Goal: Contribute content: Contribute content

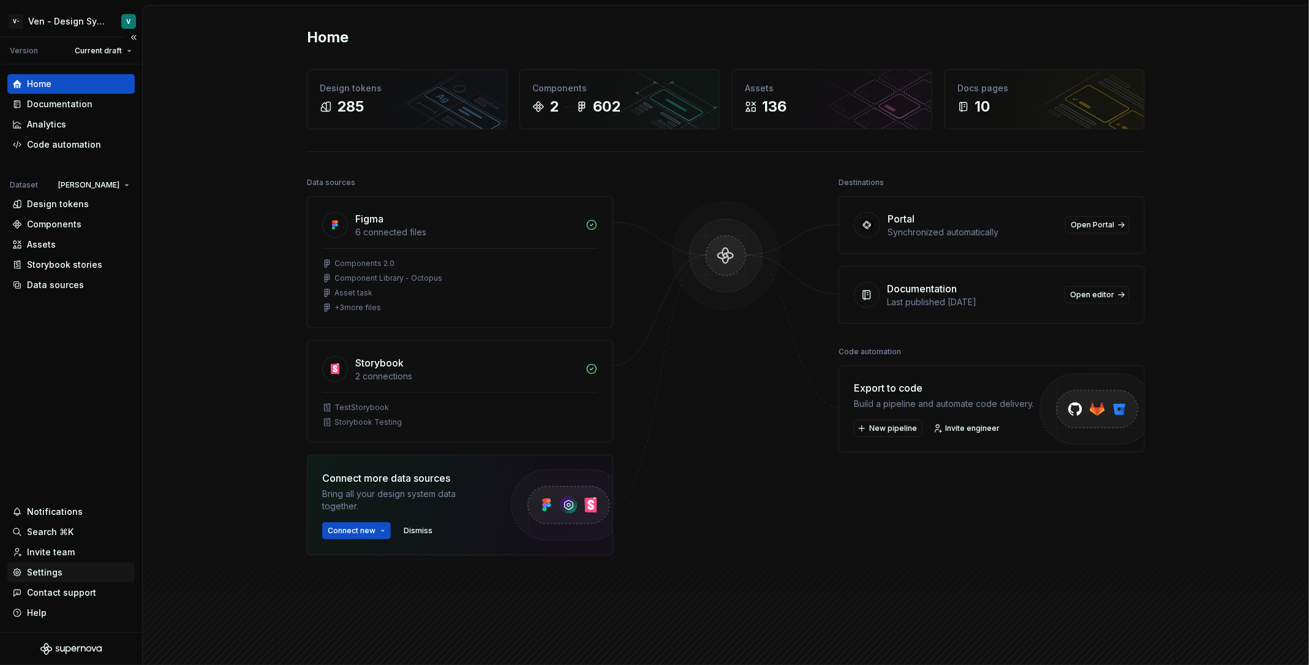
click at [78, 572] on div "Settings" at bounding box center [71, 572] width 118 height 12
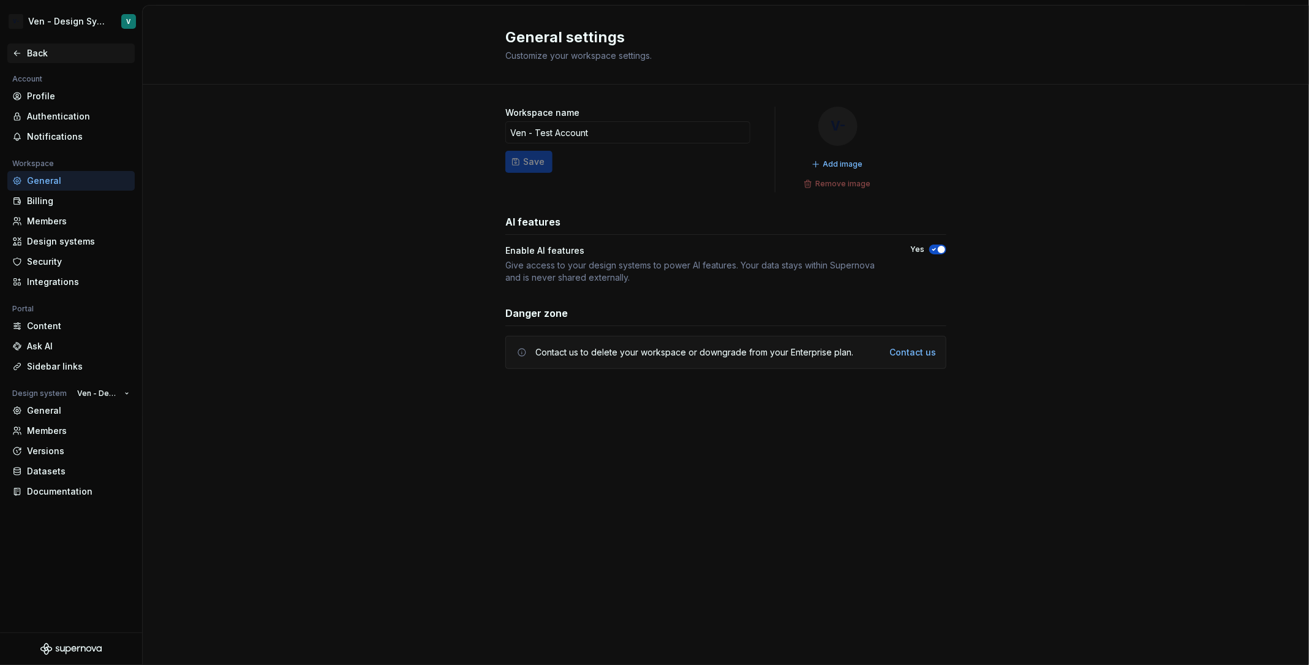
click at [62, 45] on div "Back" at bounding box center [70, 53] width 127 height 20
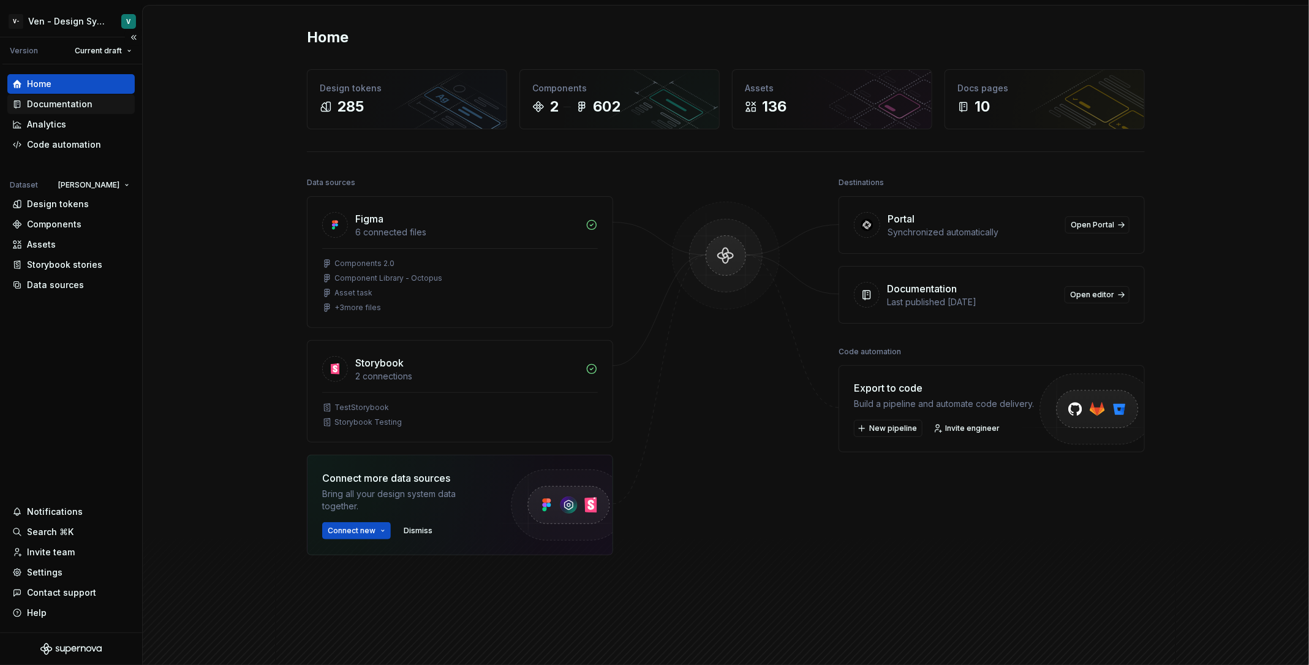
click at [100, 104] on div "Documentation" at bounding box center [71, 104] width 118 height 12
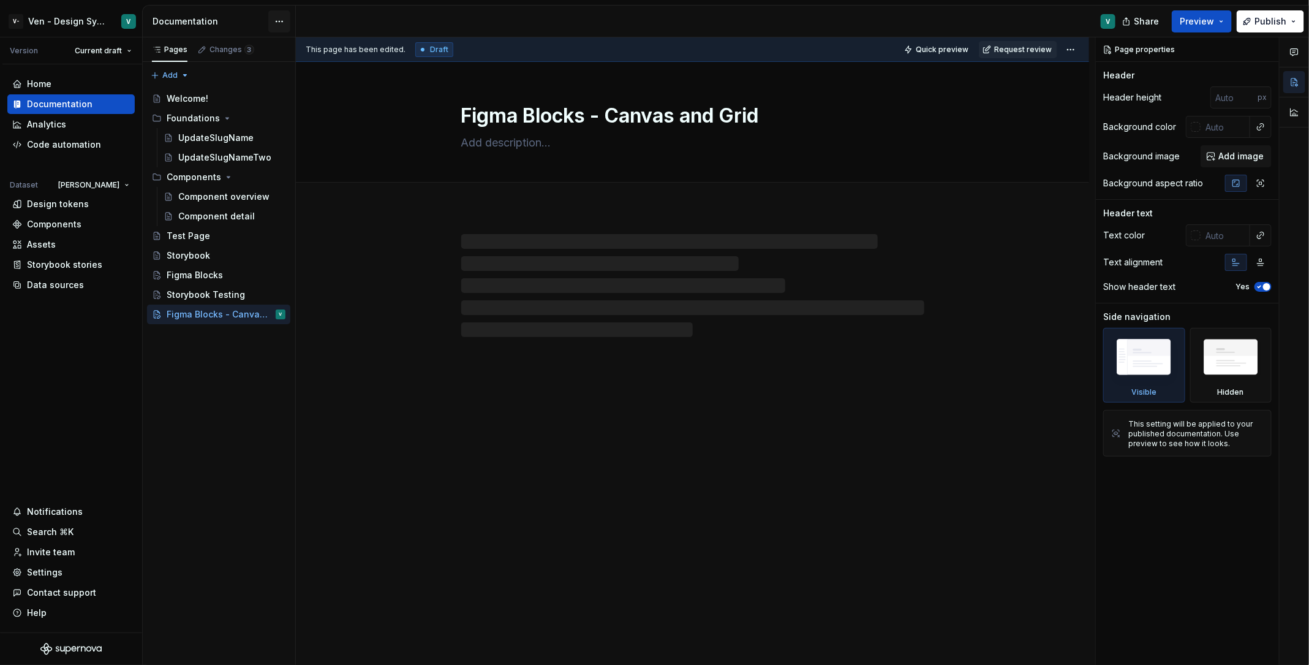
click at [280, 26] on html "V- Ven - Design System Test V Version Current draft Home Documentation Analytic…" at bounding box center [654, 332] width 1309 height 665
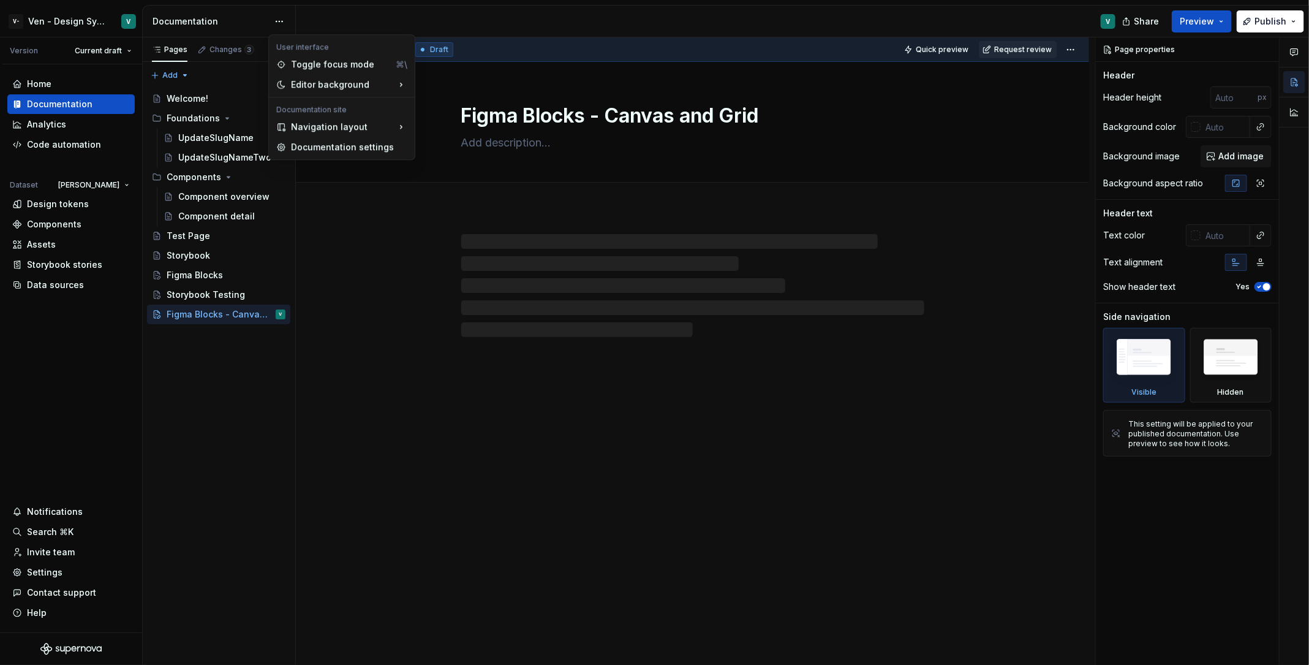
click at [208, 25] on html "V- Ven - Design System Test V Version Current draft Home Documentation Analytic…" at bounding box center [654, 332] width 1309 height 665
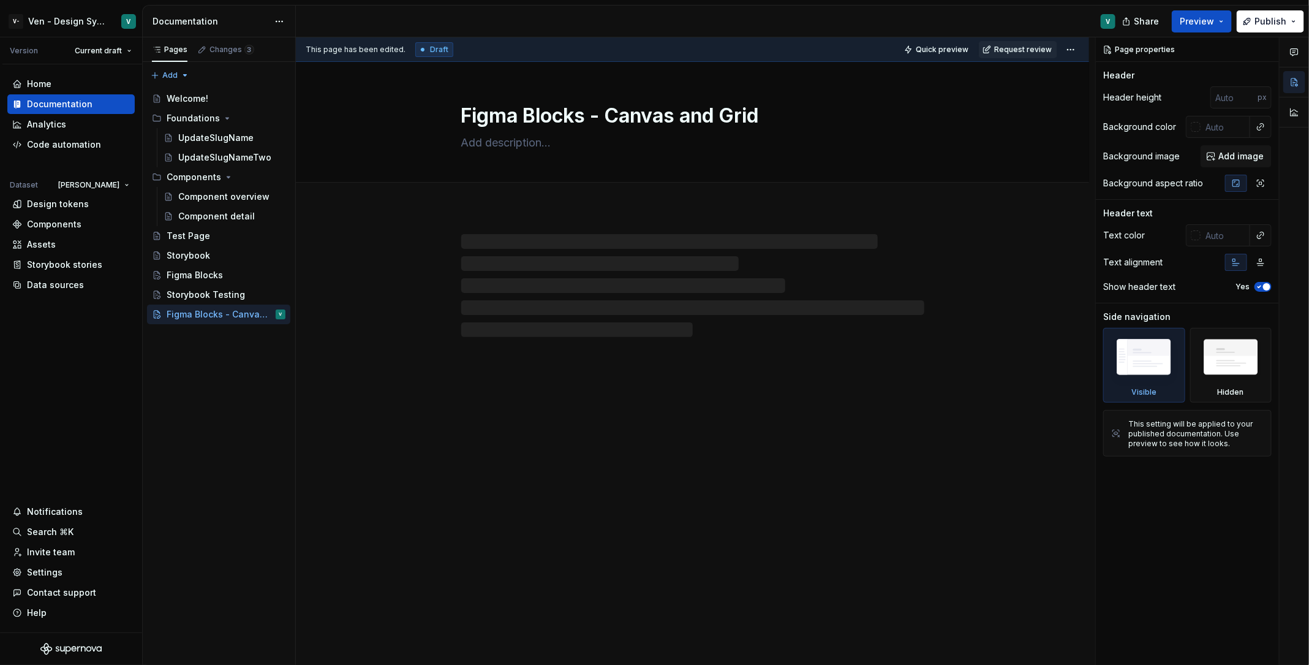
click at [208, 25] on div "Documentation" at bounding box center [211, 21] width 116 height 12
click at [273, 20] on html "V- Ven - Design System Test V Version Current draft Home Documentation Analytic…" at bounding box center [654, 332] width 1309 height 665
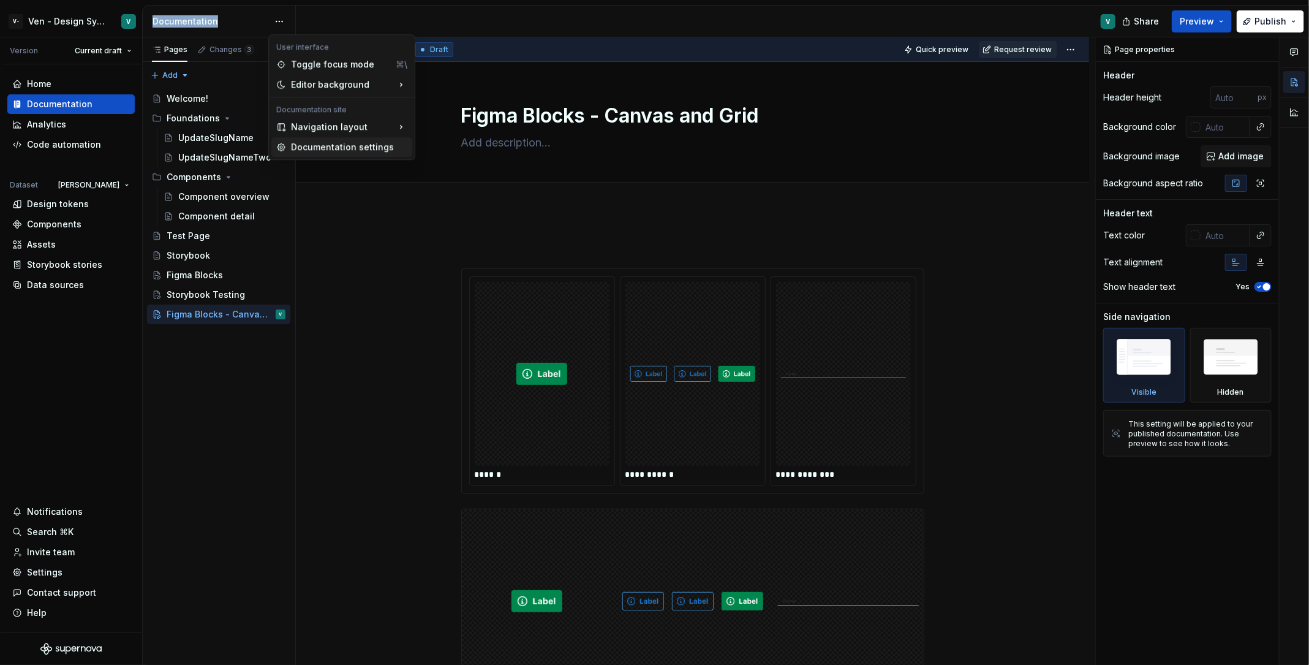
click at [326, 148] on div "Documentation settings" at bounding box center [349, 147] width 116 height 12
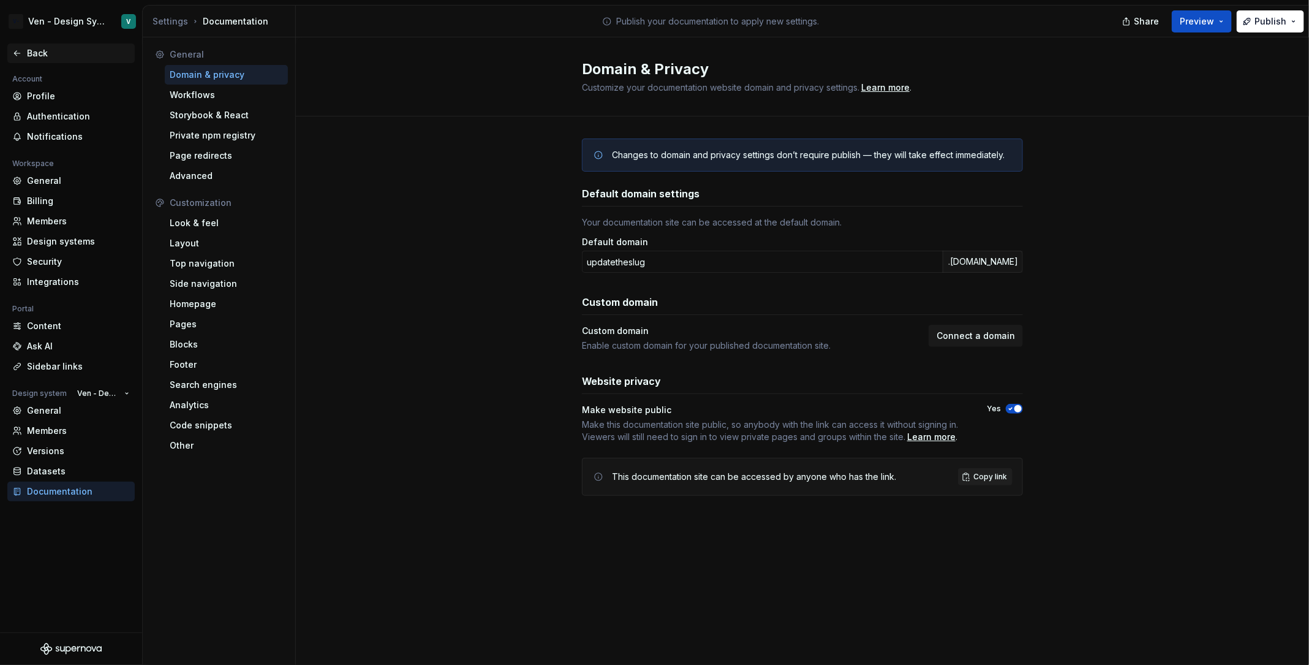
click at [26, 53] on div "Back" at bounding box center [71, 53] width 118 height 12
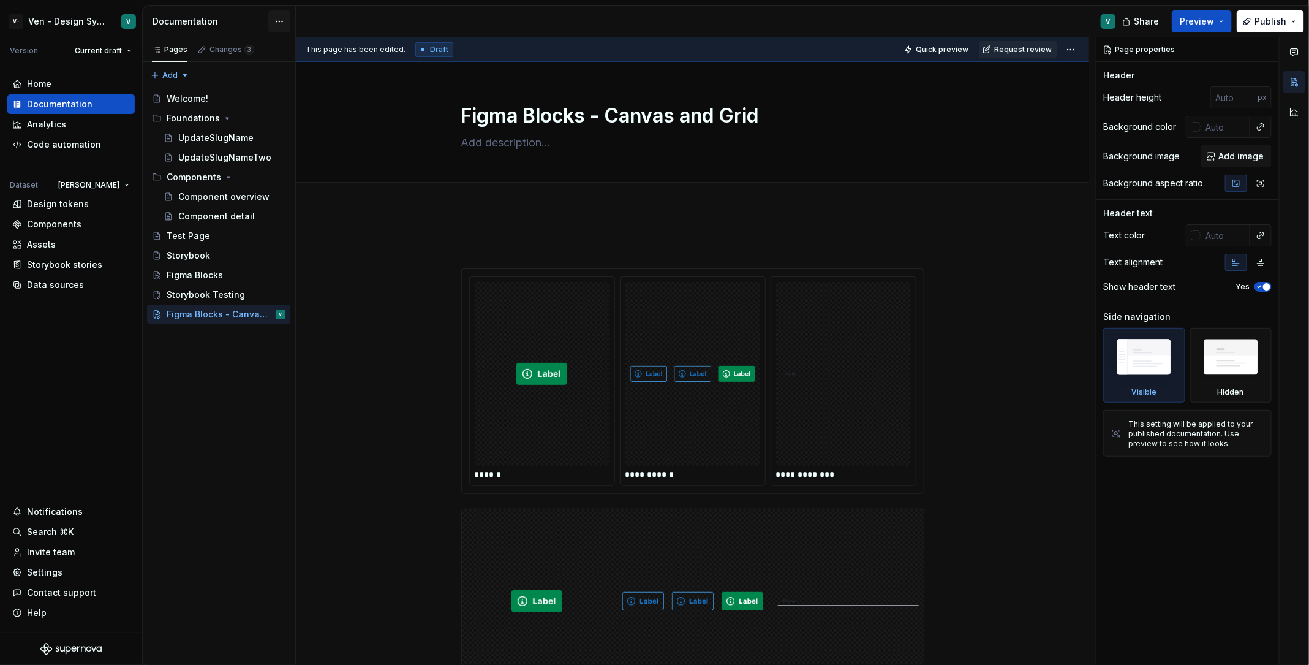
click at [271, 22] on html "V- Ven - Design System Test V Version Current draft Home Documentation Analytic…" at bounding box center [654, 332] width 1309 height 665
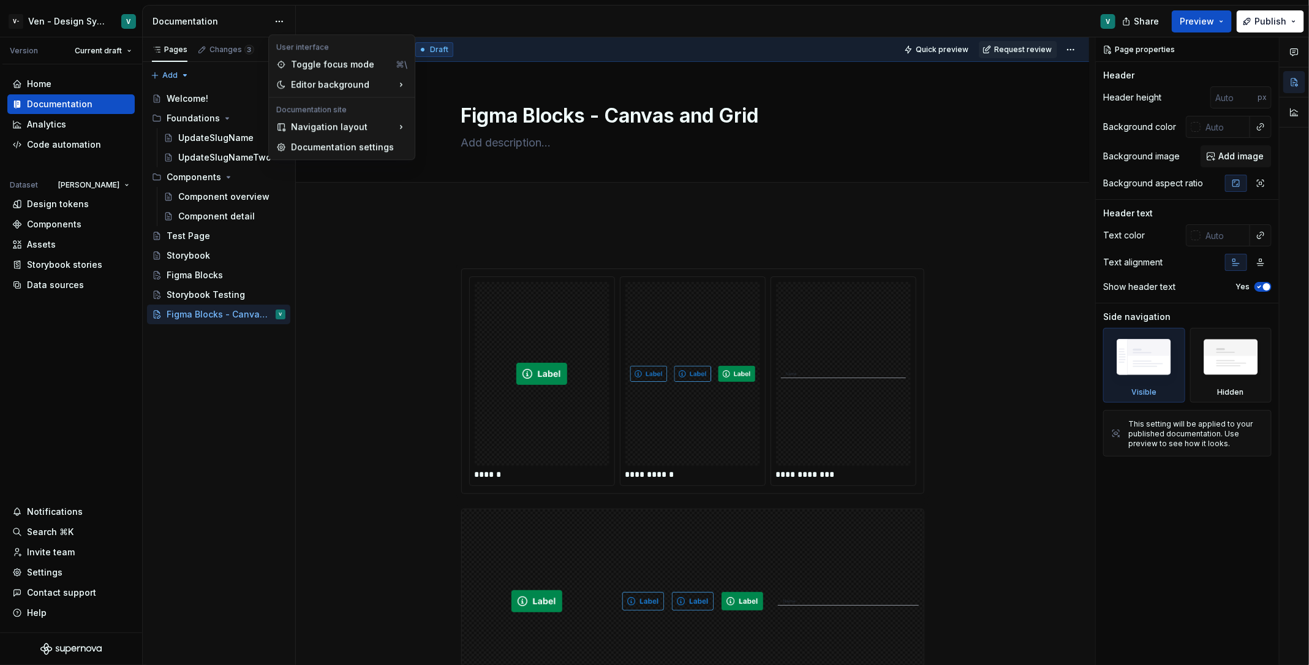
click at [330, 255] on html "V- Ven - Design System Test V Version Current draft Home Documentation Analytic…" at bounding box center [654, 332] width 1309 height 665
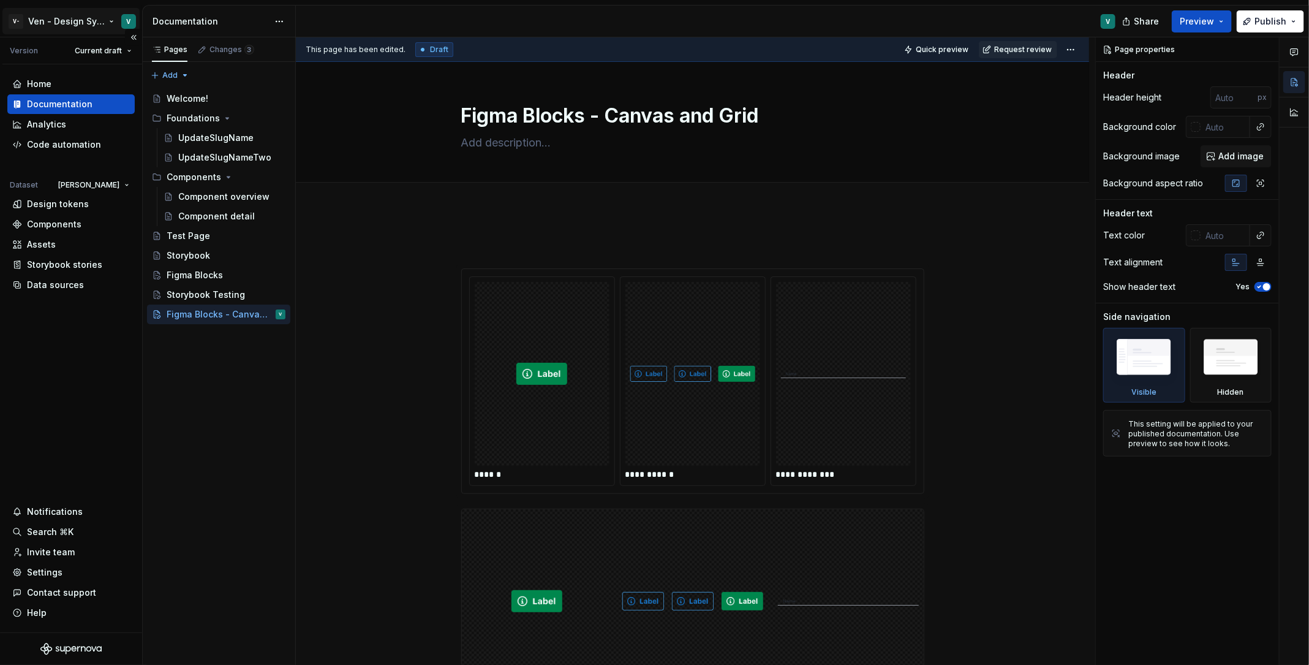
click at [67, 17] on html "V- Ven - Design System Test V Version Current draft Home Documentation Analytic…" at bounding box center [654, 332] width 1309 height 665
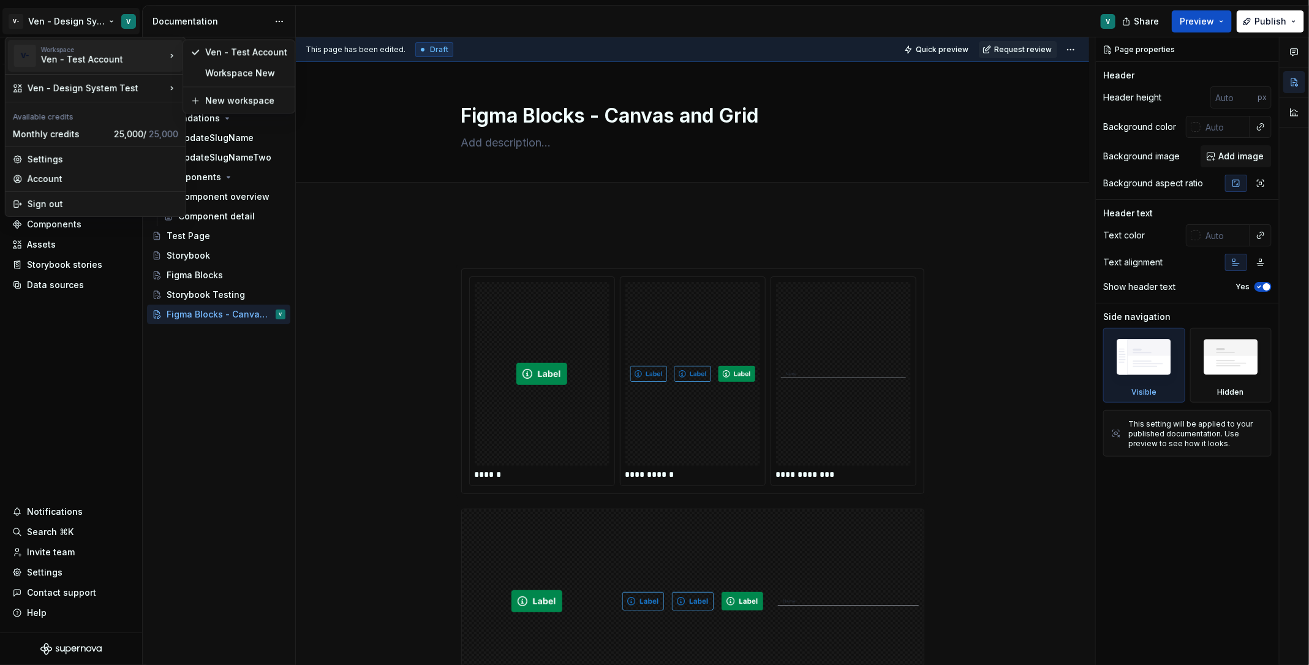
click at [448, 172] on html "V- Ven - Design System Test V Version Current draft Home Documentation Analytic…" at bounding box center [654, 332] width 1309 height 665
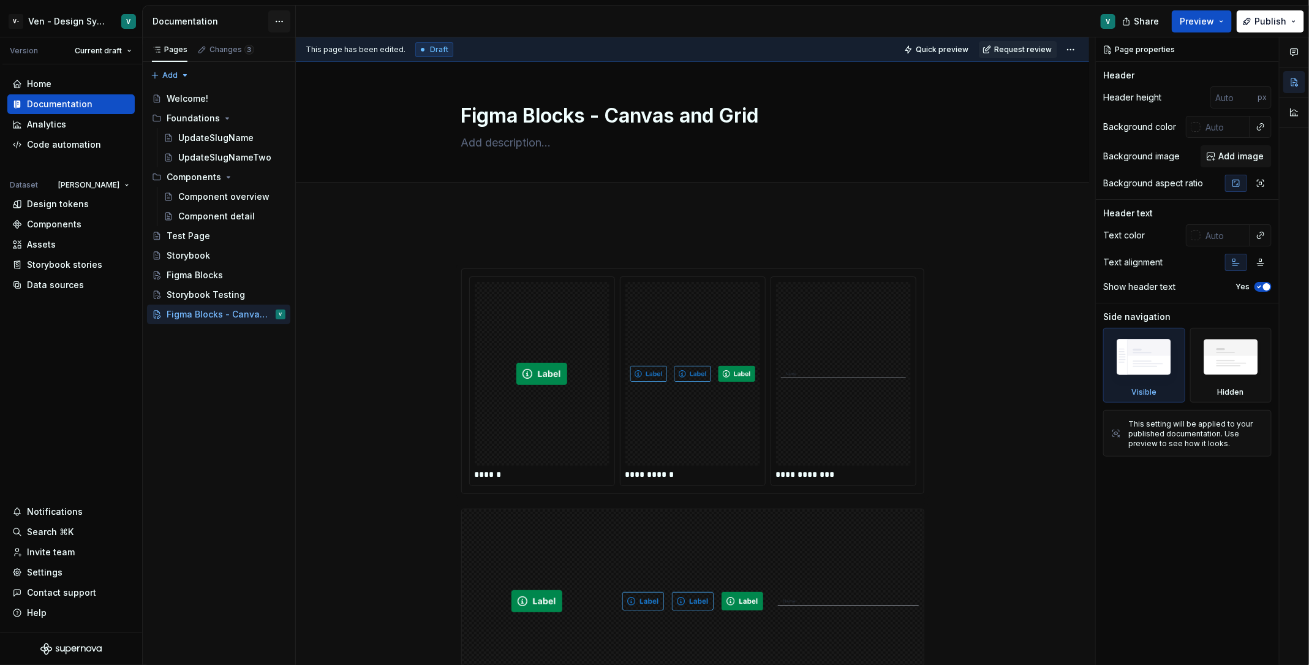
click at [287, 23] on html "V- Ven - Design System Test V Version Current draft Home Documentation Analytic…" at bounding box center [654, 332] width 1309 height 665
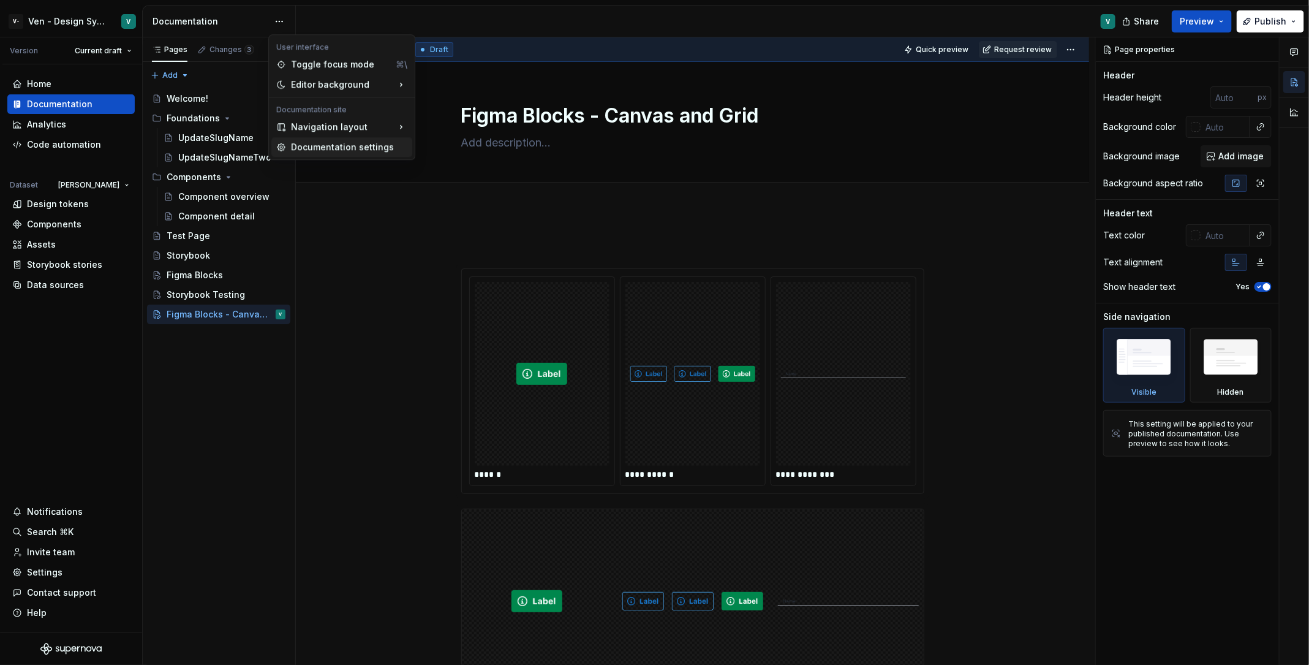
click at [315, 145] on div "Documentation settings" at bounding box center [349, 147] width 116 height 12
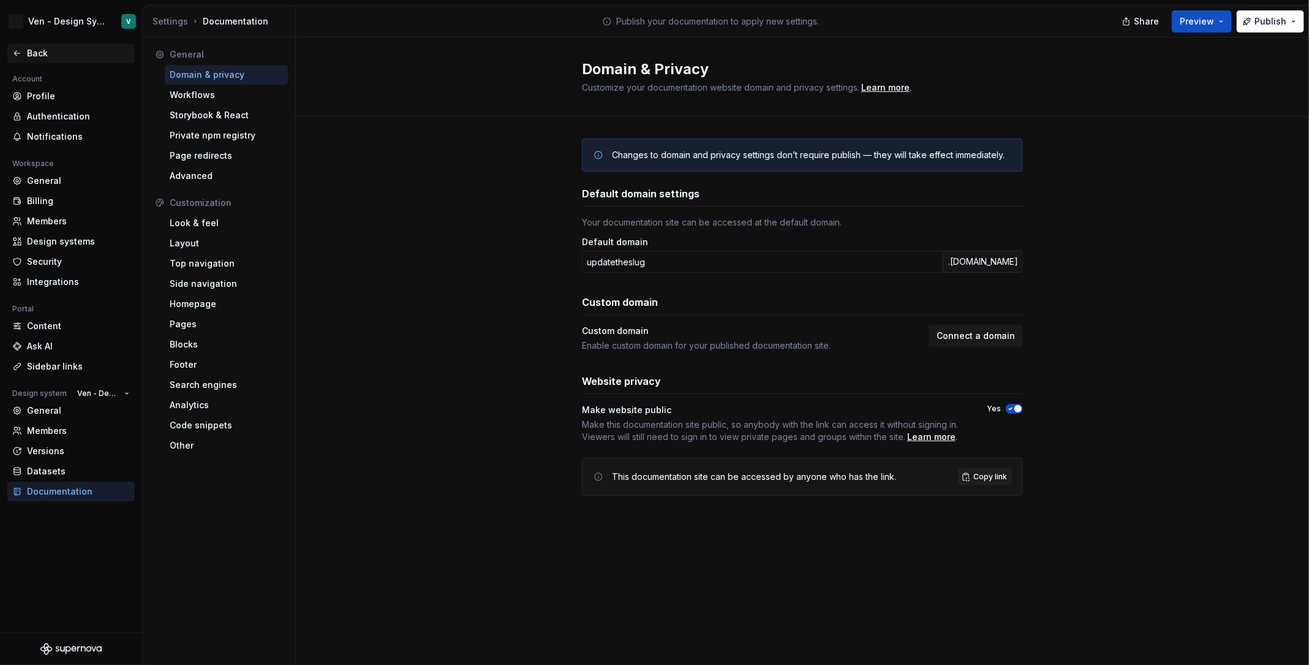
click at [81, 53] on div "Back" at bounding box center [78, 53] width 103 height 12
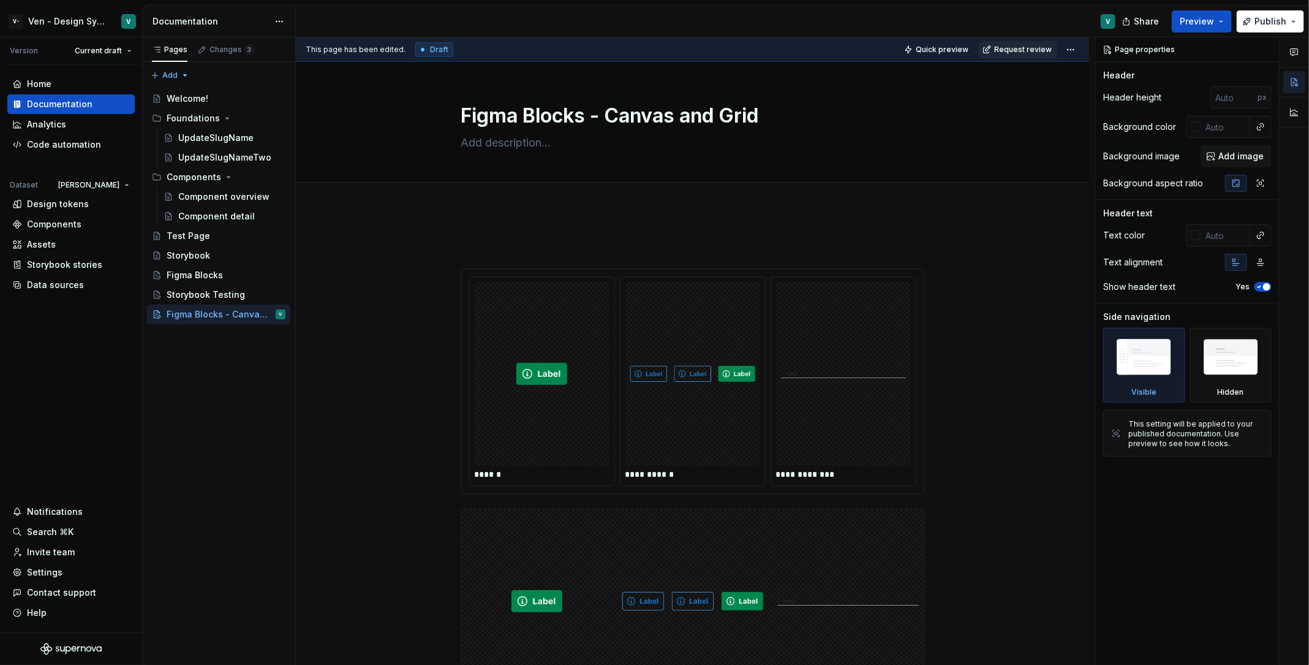
type textarea "*"
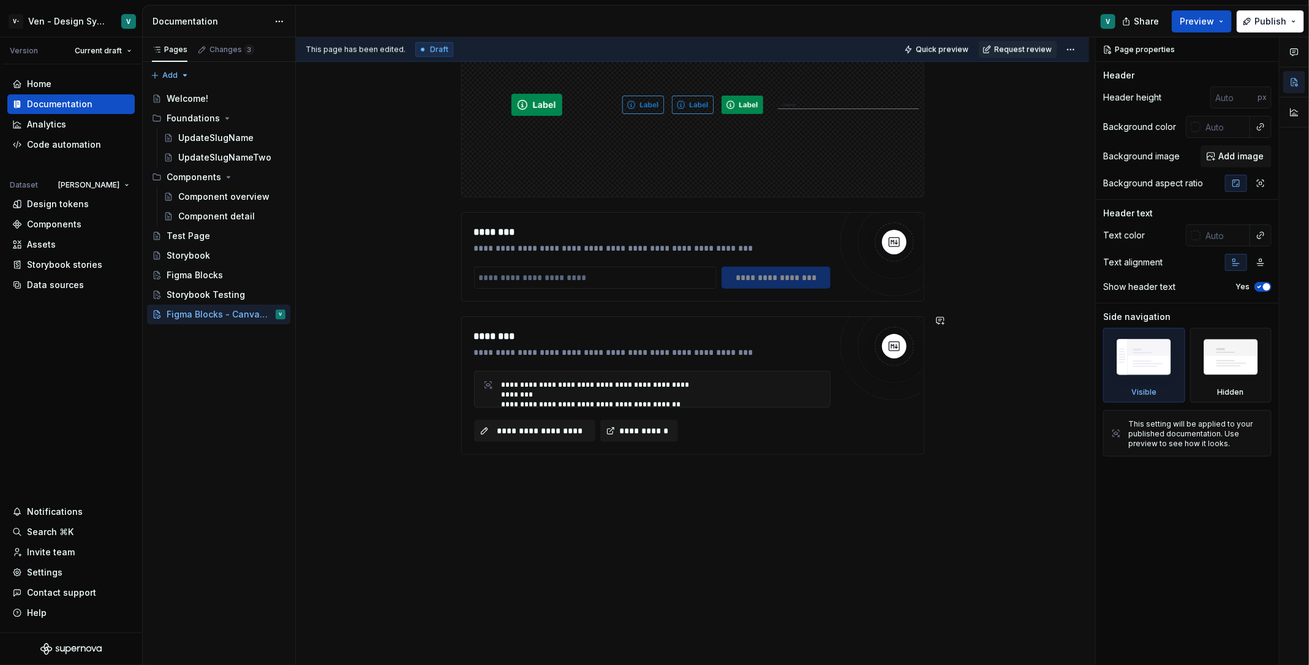
click at [650, 477] on div "**********" at bounding box center [692, 190] width 793 height 955
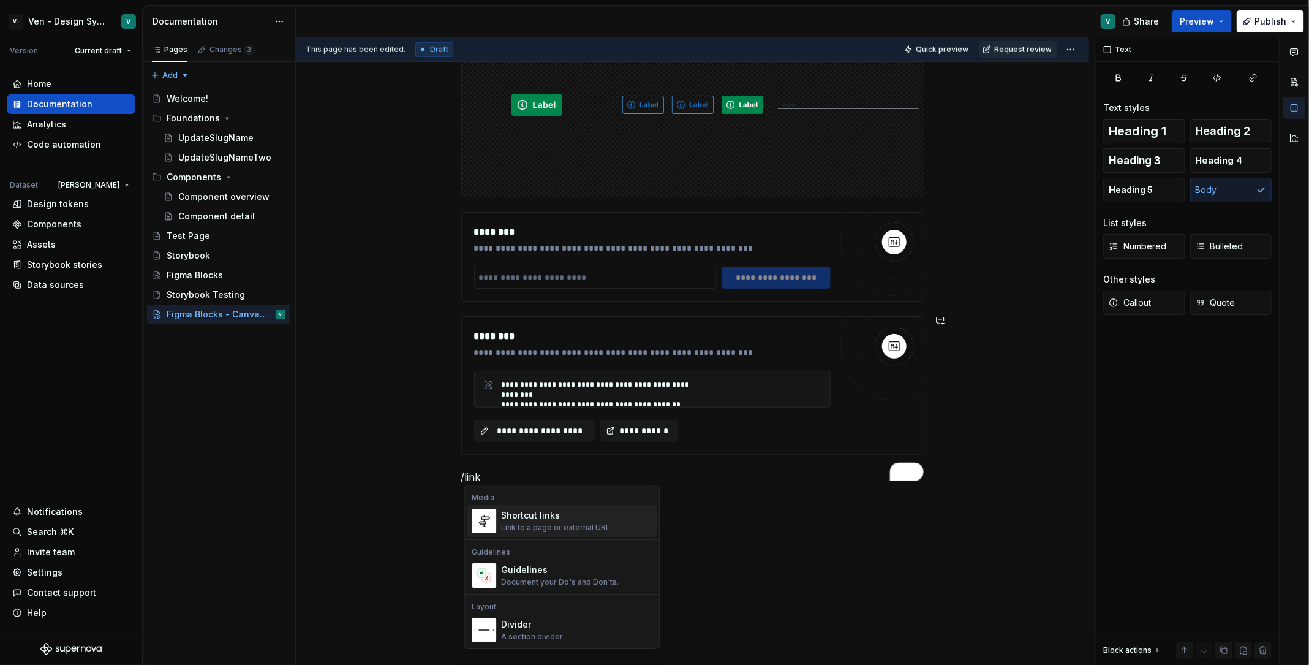
click at [519, 531] on div "Link to a page or external URL" at bounding box center [556, 528] width 109 height 10
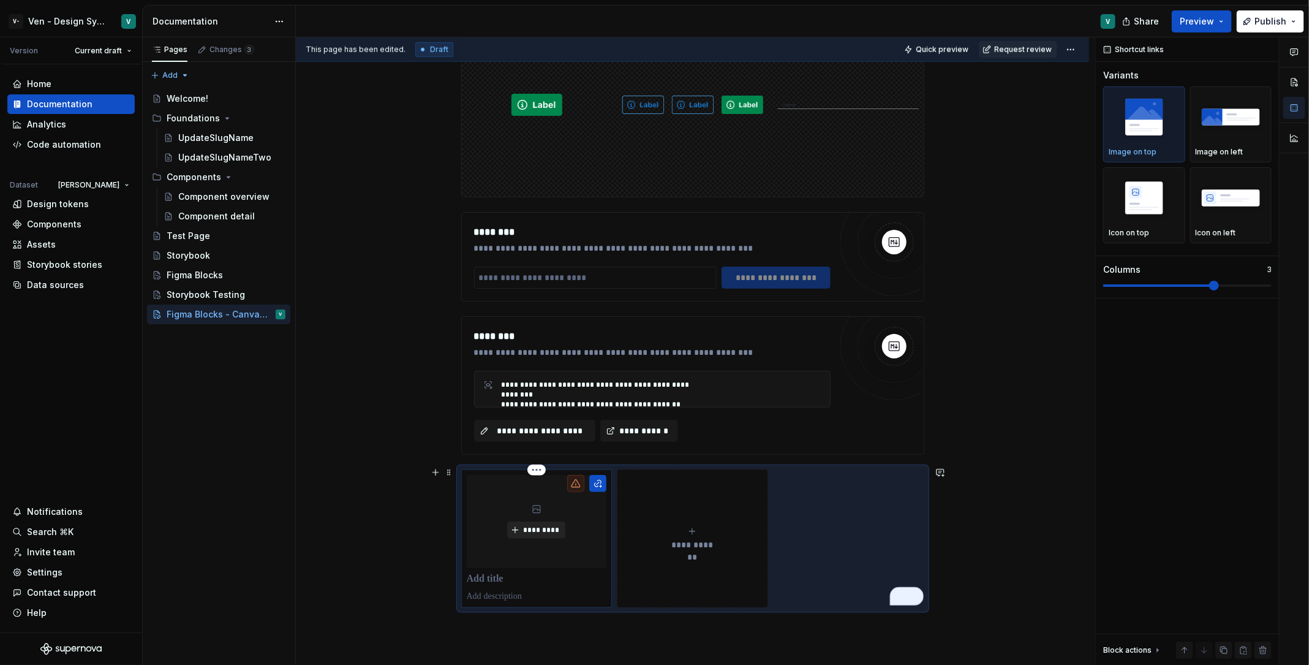
click at [560, 525] on span "*********" at bounding box center [541, 530] width 37 height 10
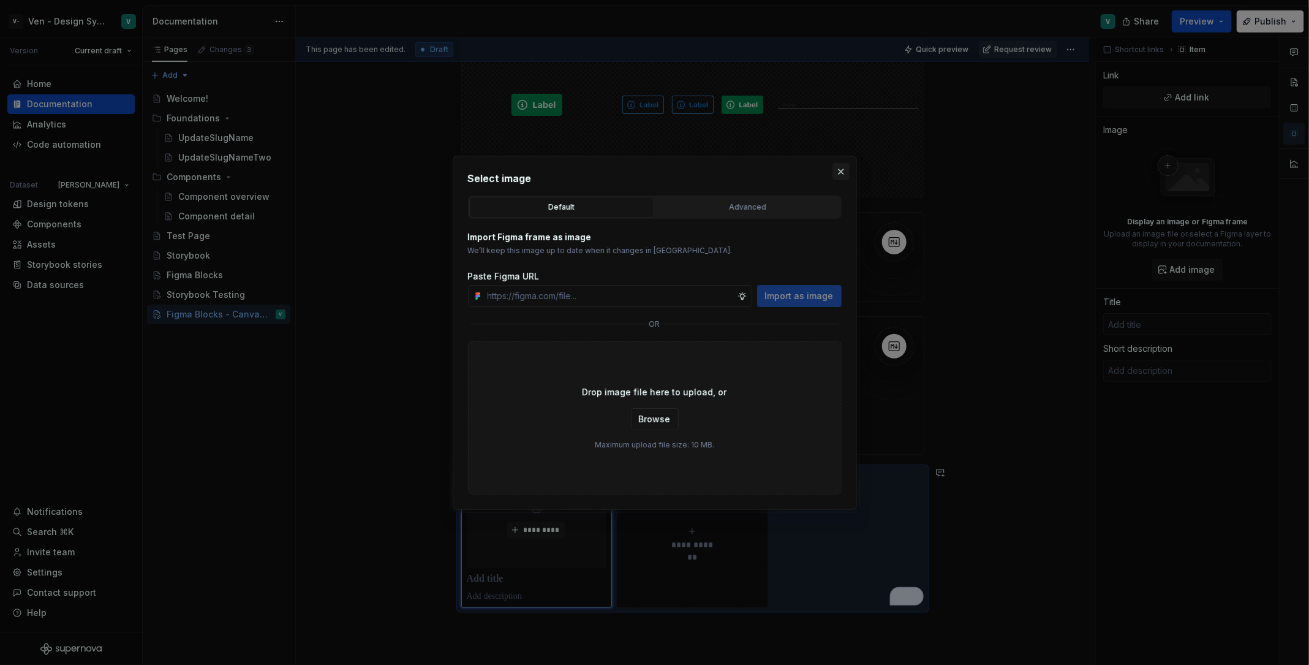
click at [843, 174] on button "button" at bounding box center [841, 171] width 17 height 17
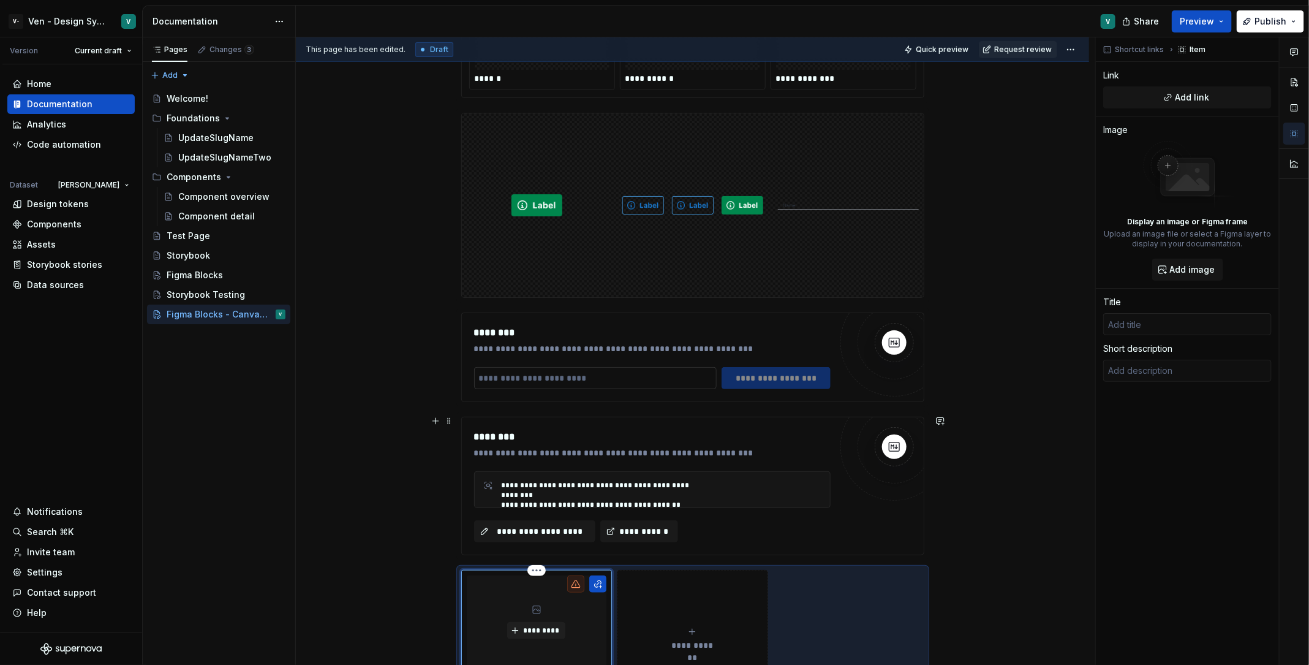
scroll to position [649, 0]
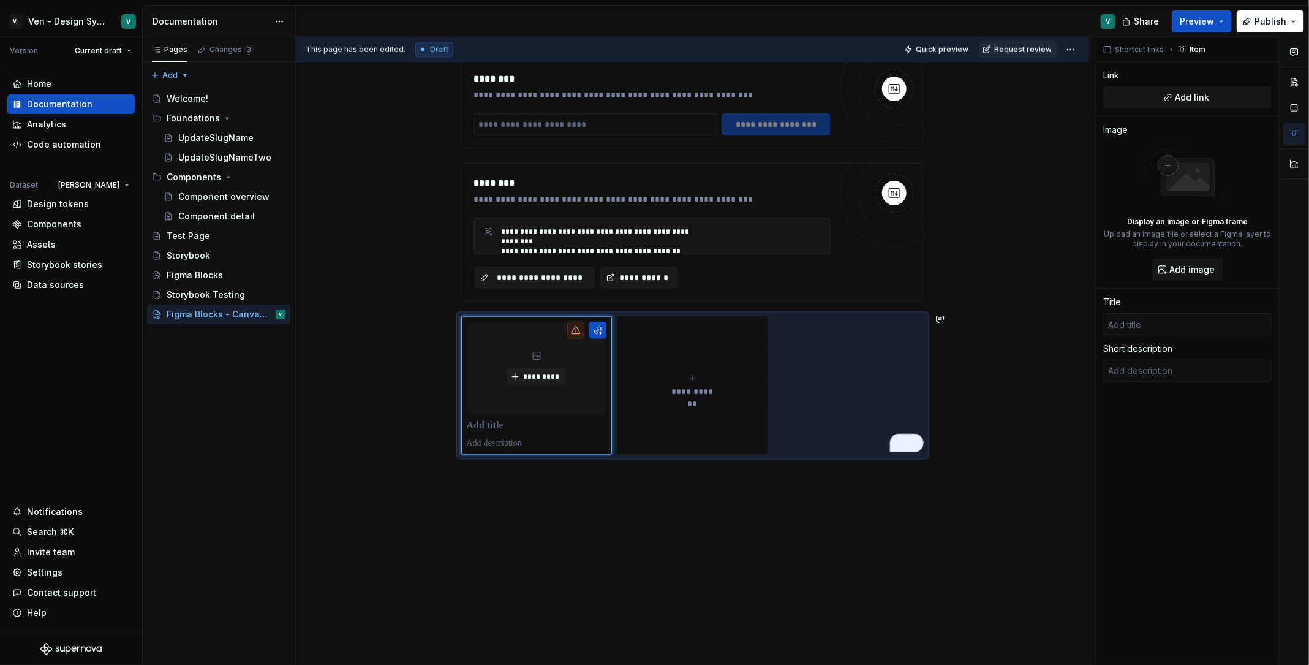
click at [552, 522] on div "**********" at bounding box center [692, 114] width 793 height 1109
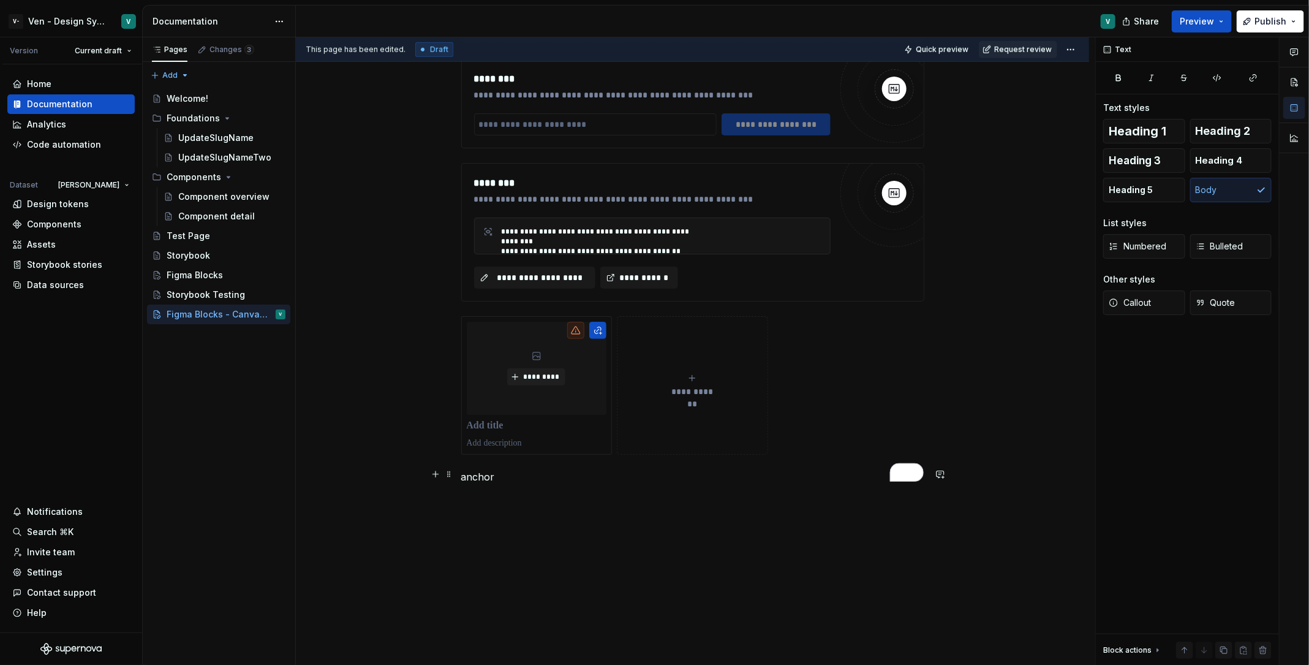
click at [490, 474] on p "anchor" at bounding box center [692, 476] width 463 height 15
click at [746, 455] on button "button" at bounding box center [746, 450] width 17 height 17
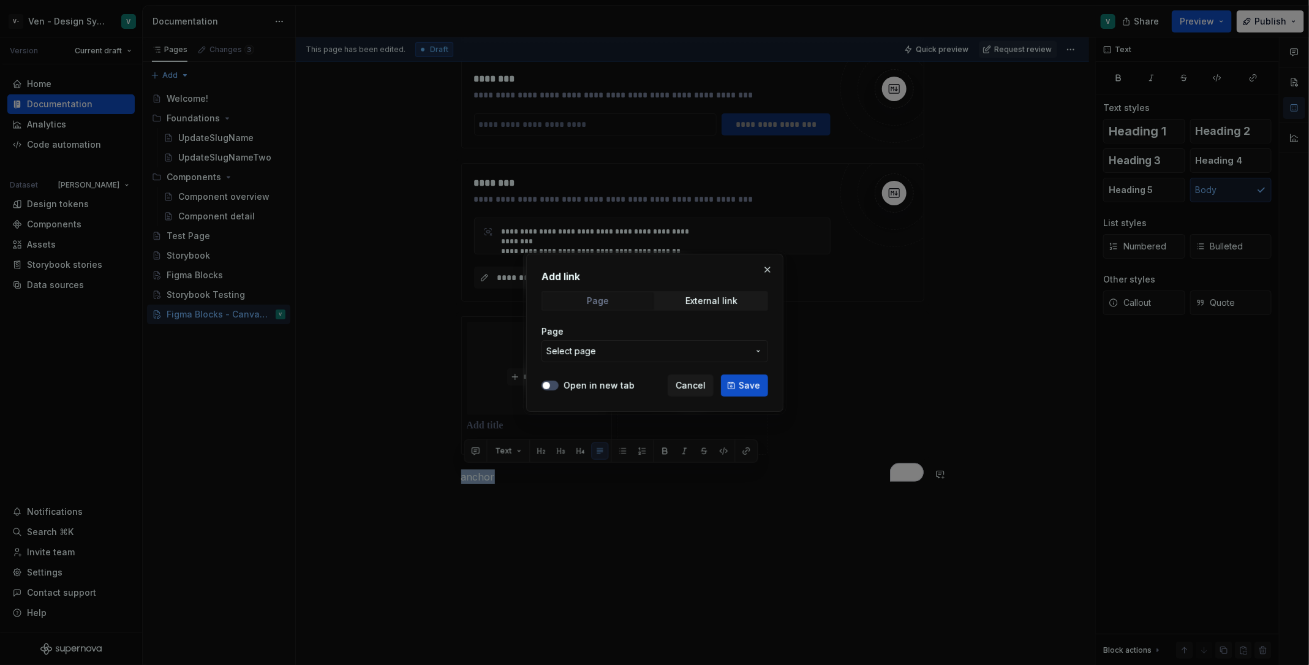
click at [631, 298] on span "Page" at bounding box center [598, 300] width 111 height 17
click at [676, 304] on span "External link" at bounding box center [711, 300] width 111 height 17
click at [619, 293] on span "Page" at bounding box center [598, 300] width 111 height 17
click at [630, 358] on button "Select page" at bounding box center [655, 351] width 227 height 22
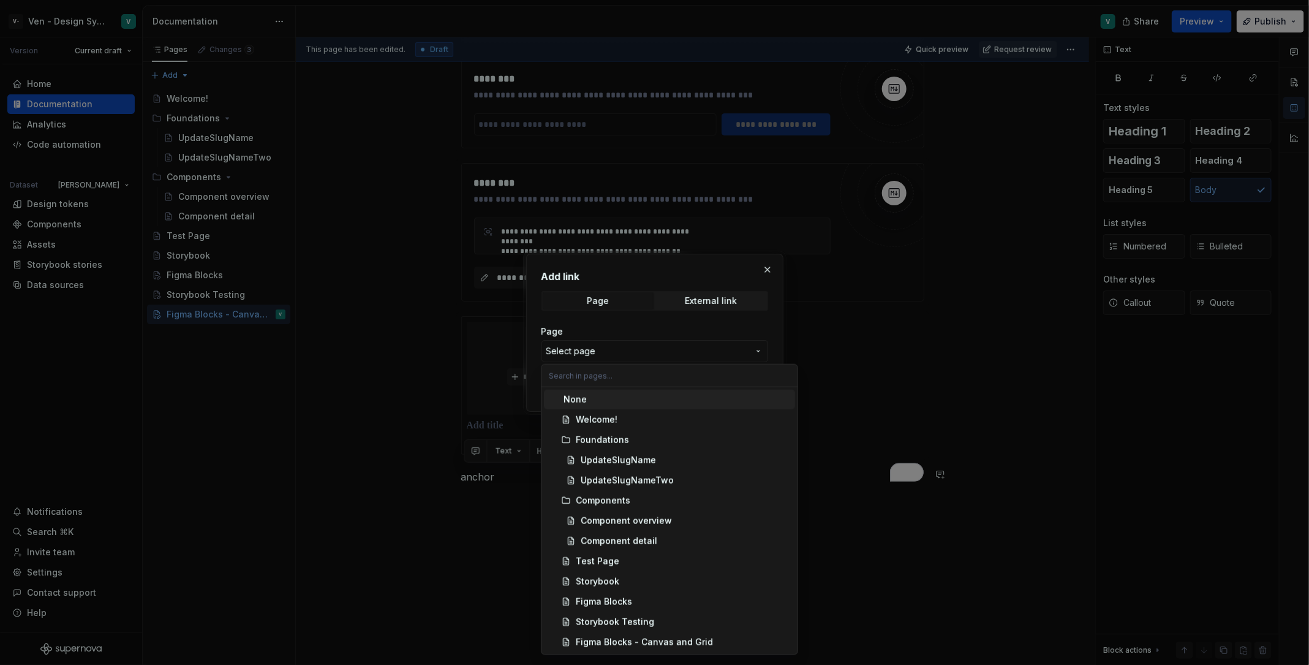
click at [630, 336] on div "Add link Page External link Page Select page Open in new tab Cancel Save" at bounding box center [654, 332] width 1309 height 665
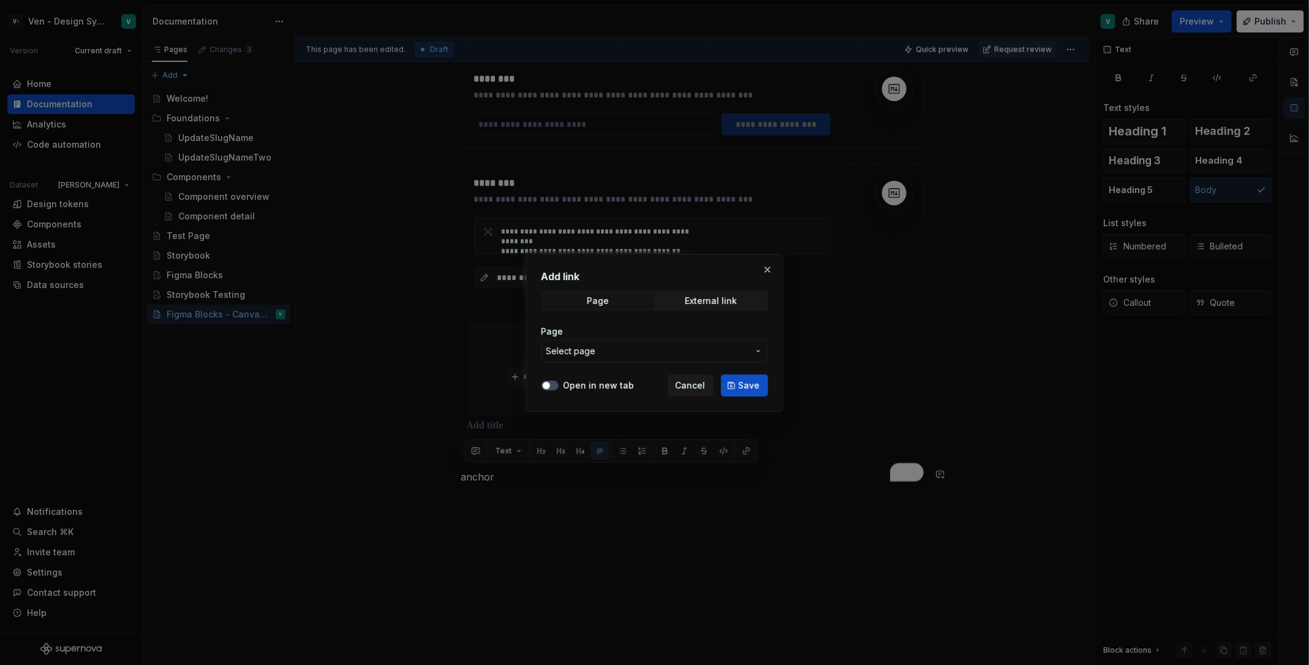
click at [638, 352] on span "Select page" at bounding box center [648, 351] width 202 height 12
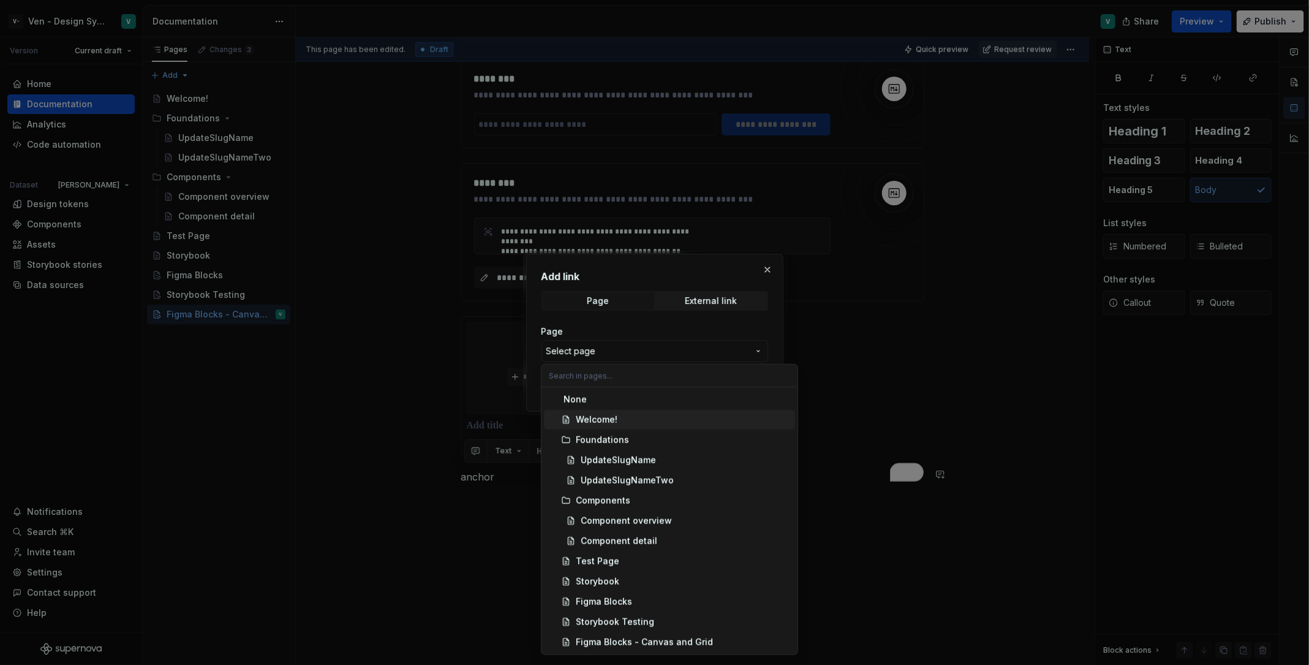
click at [621, 423] on div "Welcome!" at bounding box center [683, 420] width 214 height 12
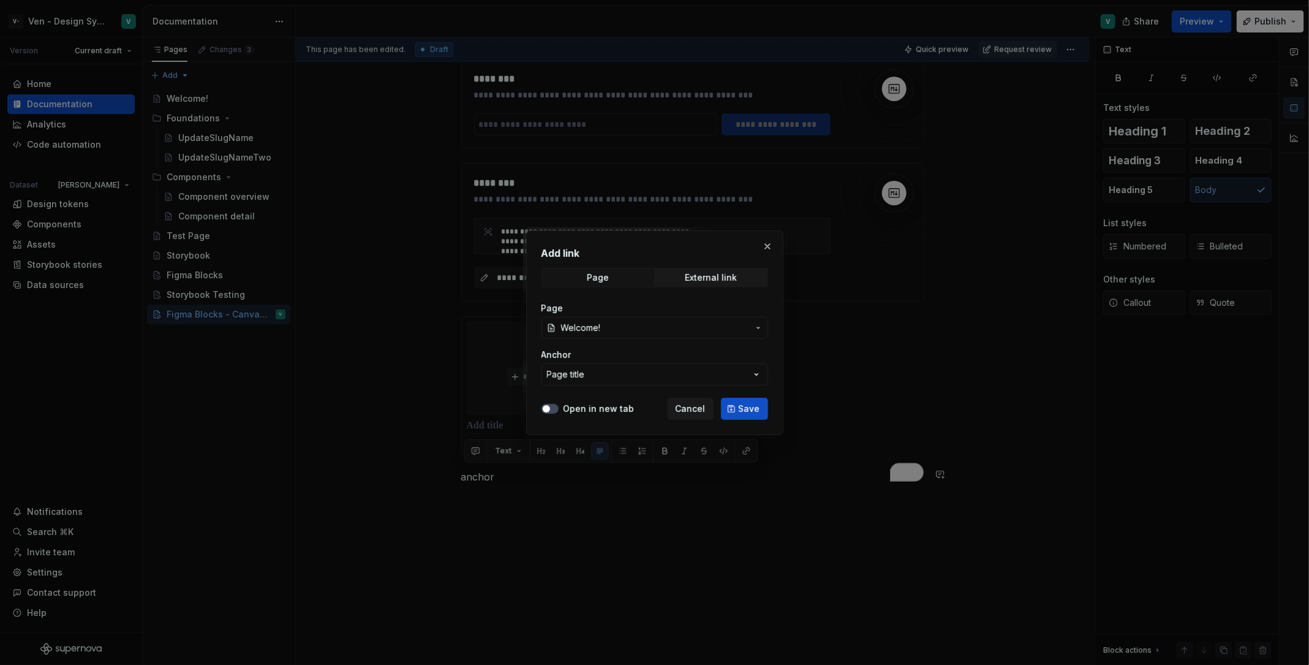
click at [622, 362] on div "Anchor Page title" at bounding box center [655, 367] width 227 height 37
click at [639, 376] on button "Page title" at bounding box center [655, 374] width 227 height 22
click at [630, 423] on div "Page title" at bounding box center [677, 423] width 227 height 12
click at [554, 407] on button "Open in new tab" at bounding box center [550, 409] width 17 height 10
click at [762, 406] on button "Save" at bounding box center [744, 409] width 47 height 22
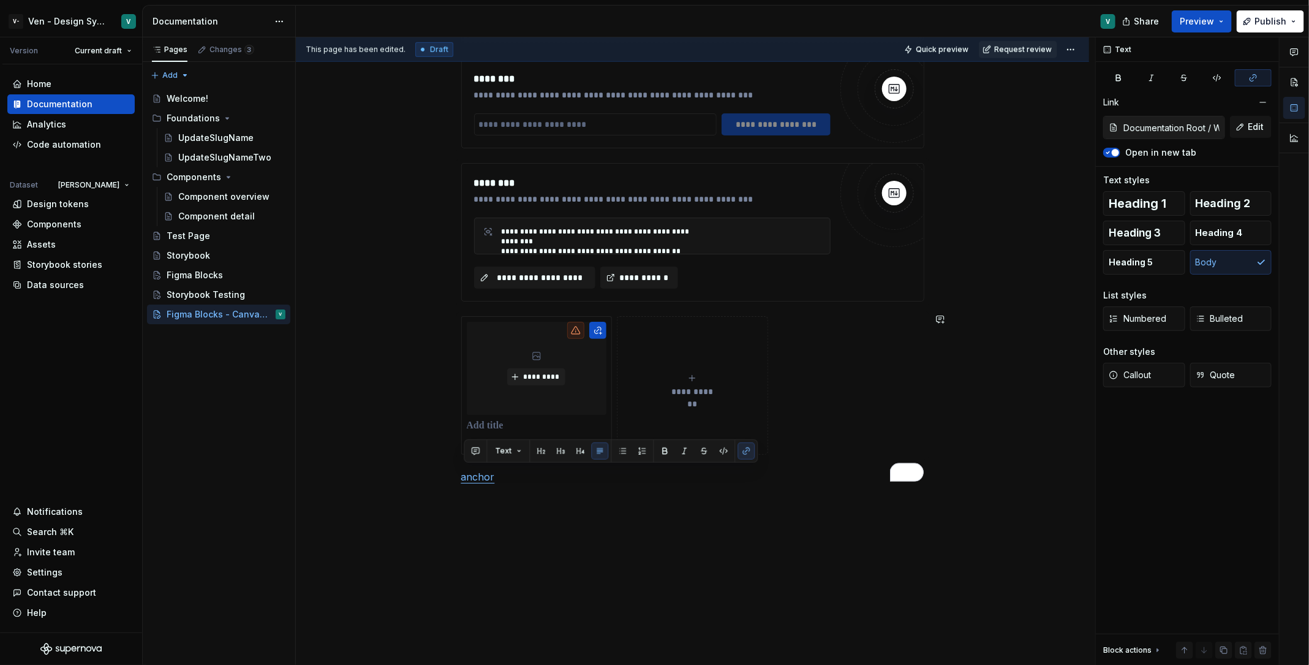
click at [755, 507] on div "**********" at bounding box center [692, 129] width 793 height 1138
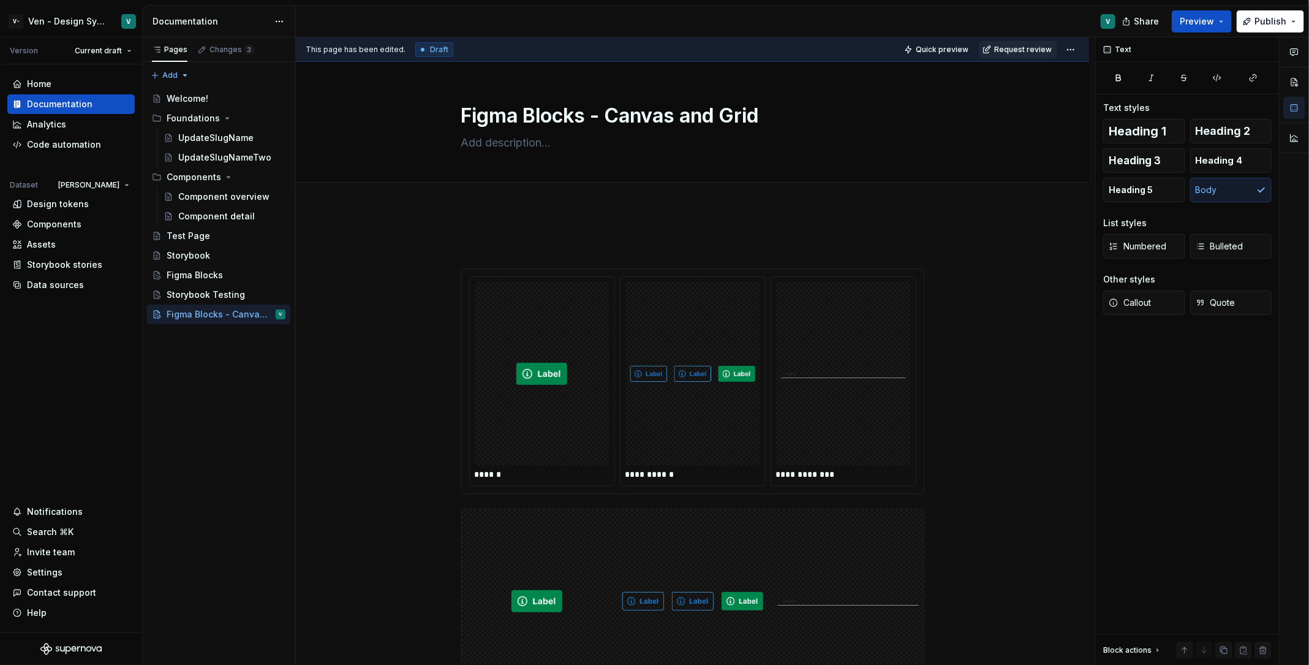
scroll to position [701, 0]
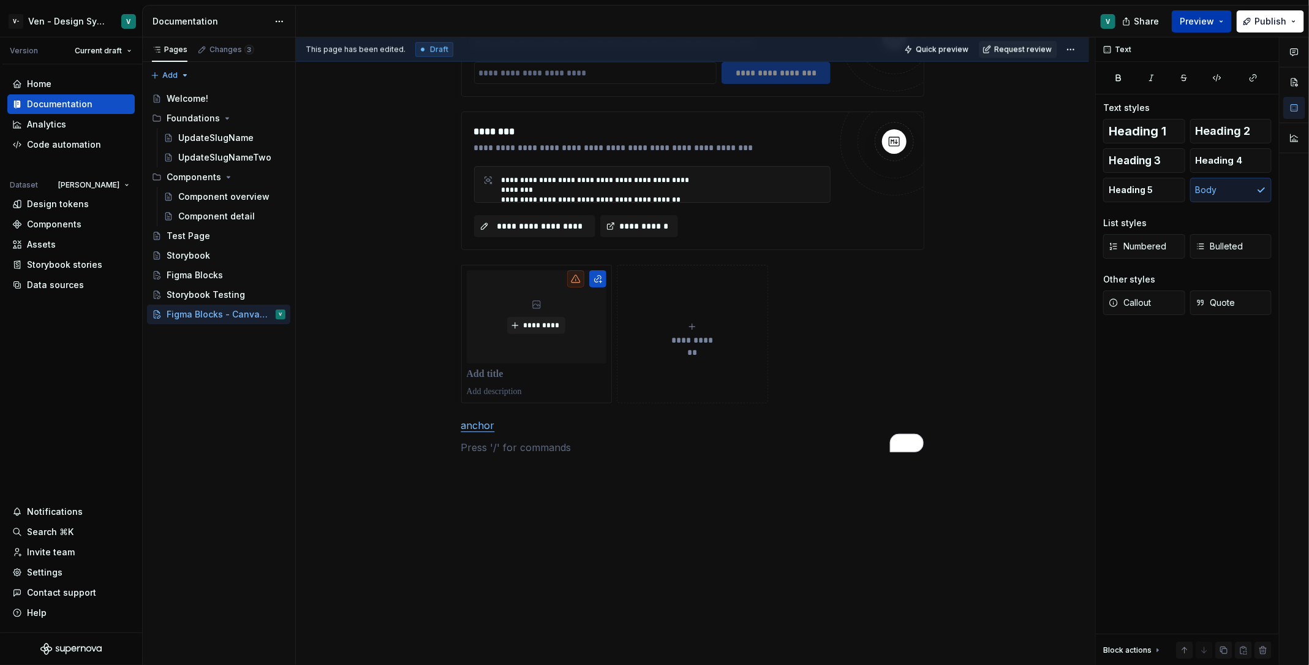
click at [1206, 23] on span "Preview" at bounding box center [1197, 21] width 34 height 12
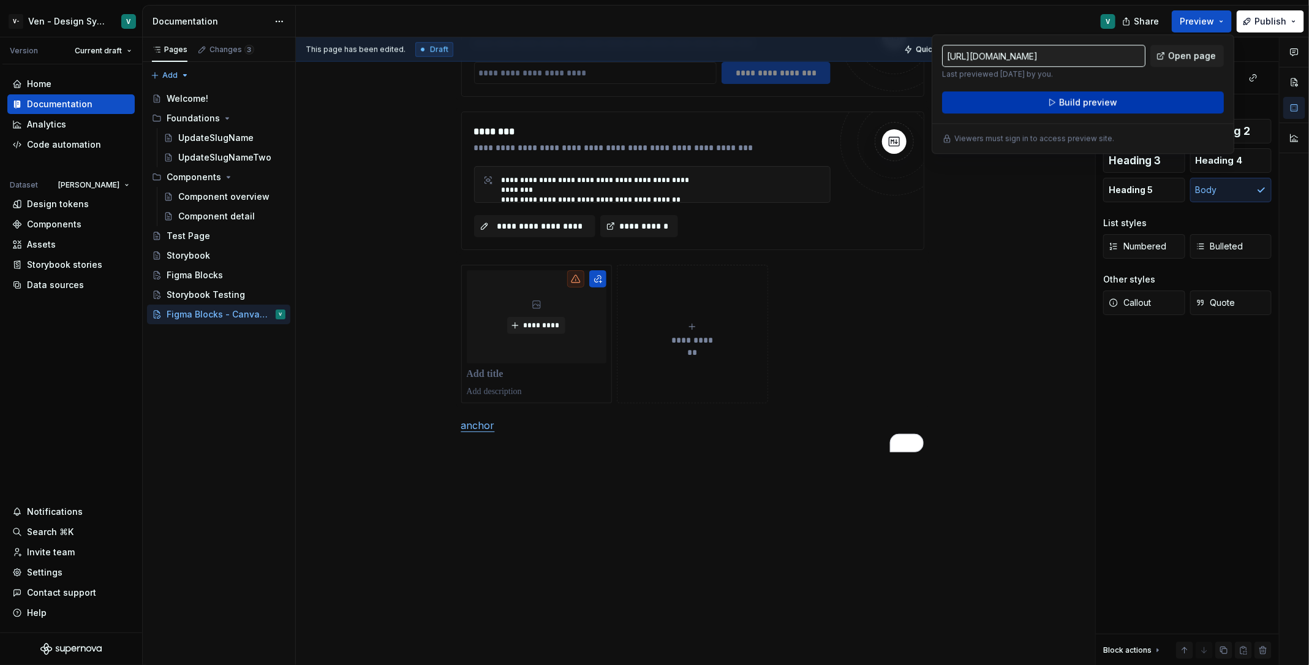
click at [1143, 93] on button "Build preview" at bounding box center [1083, 102] width 282 height 22
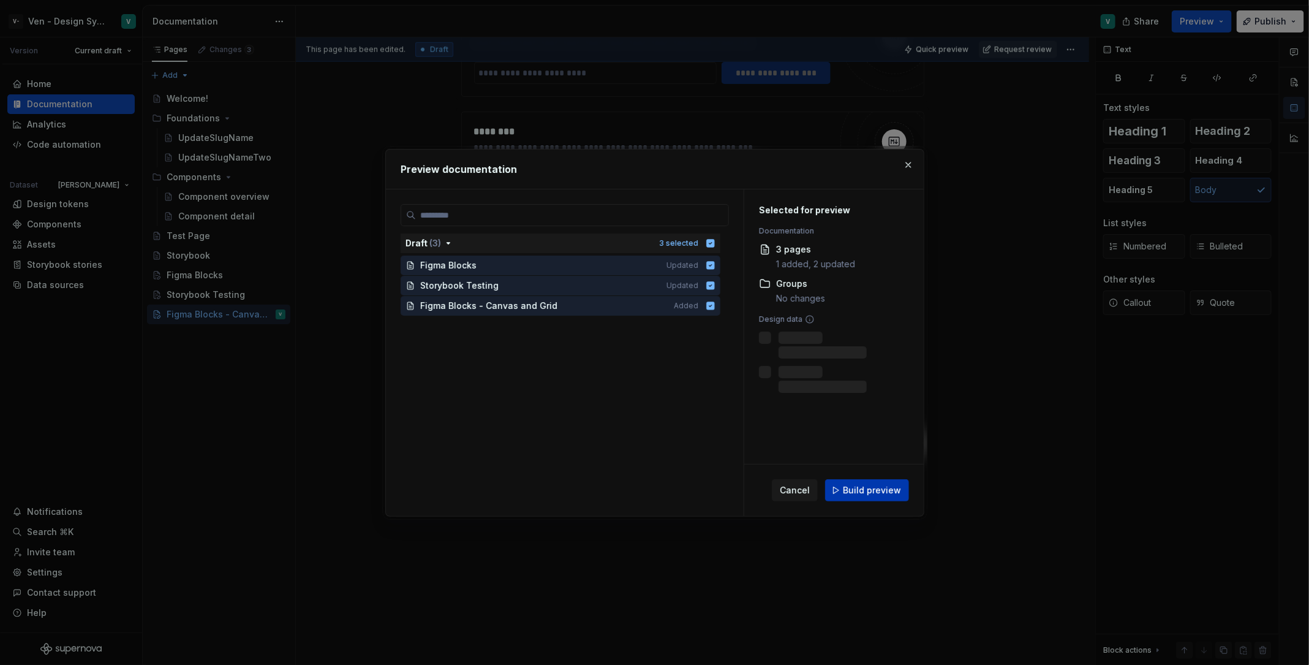
click at [882, 495] on span "Build preview" at bounding box center [872, 490] width 58 height 12
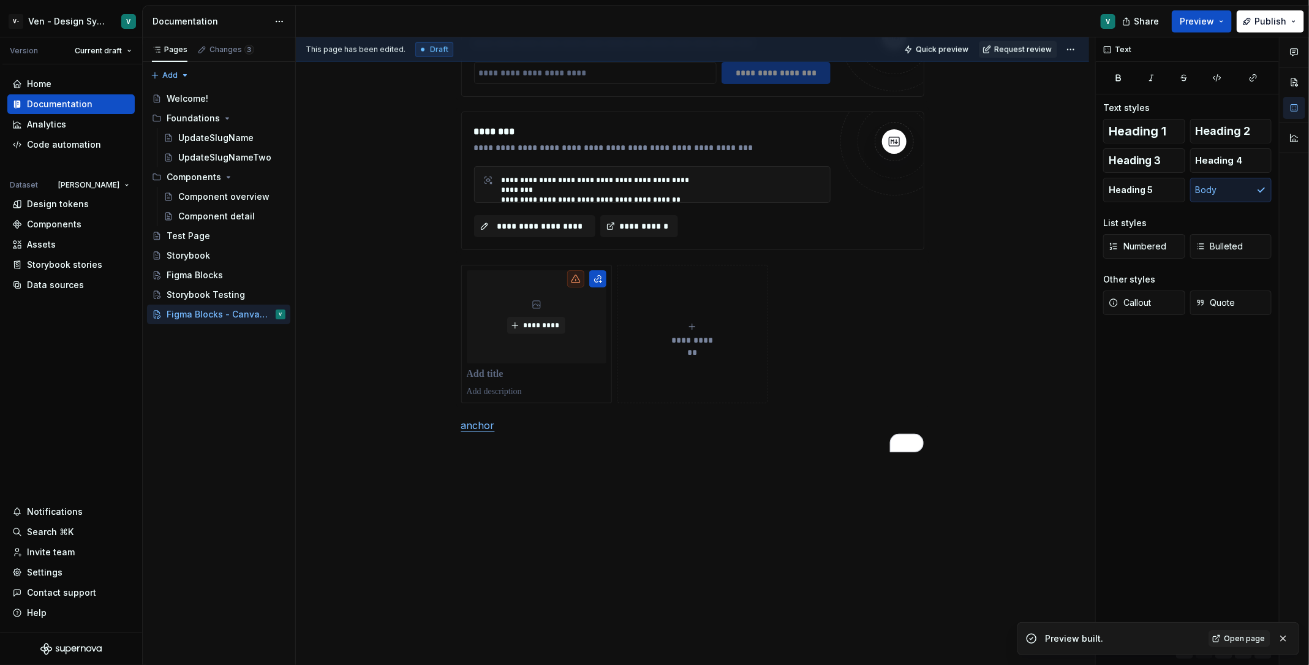
click at [548, 496] on div "**********" at bounding box center [692, 89] width 793 height 1160
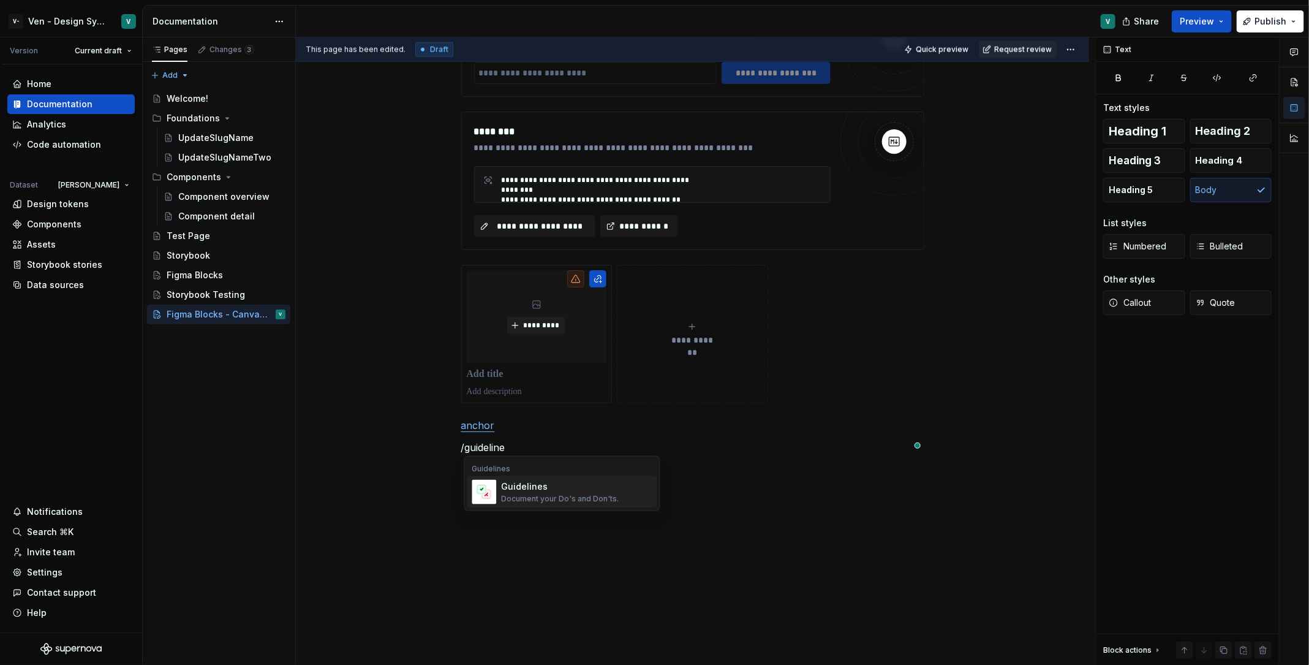
click at [540, 494] on div "Document your Do's and Don'ts." at bounding box center [561, 499] width 118 height 10
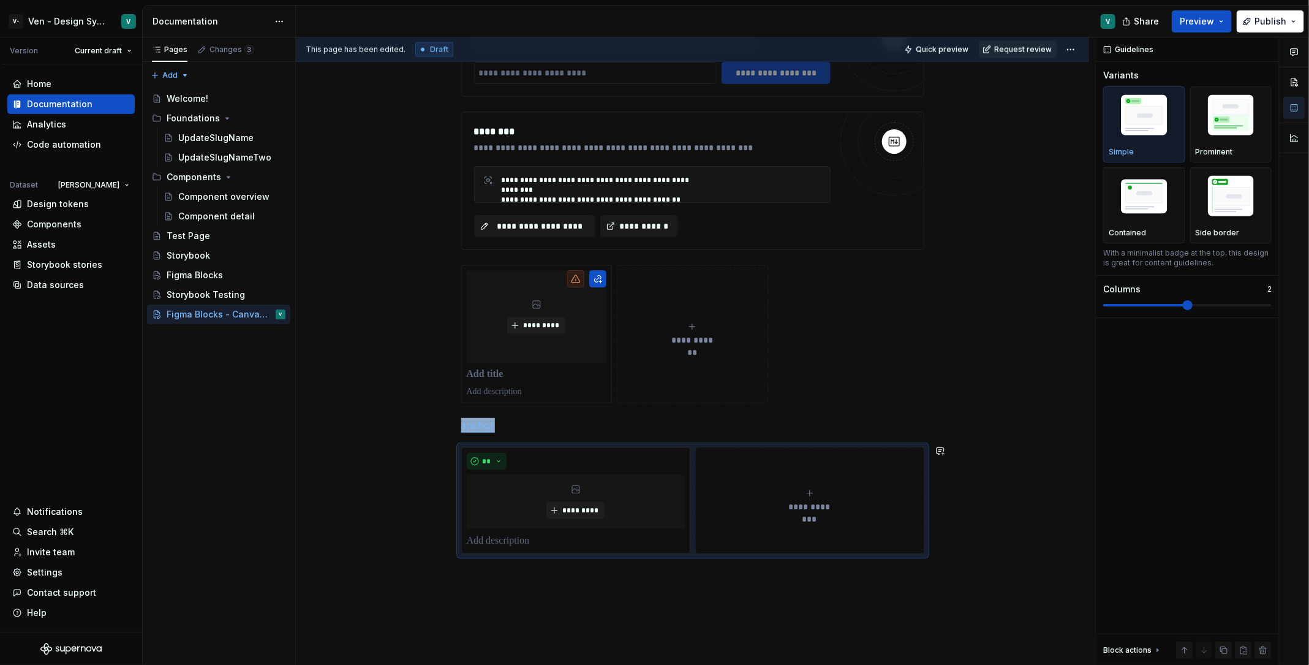
click at [694, 583] on div "**********" at bounding box center [692, 139] width 793 height 1260
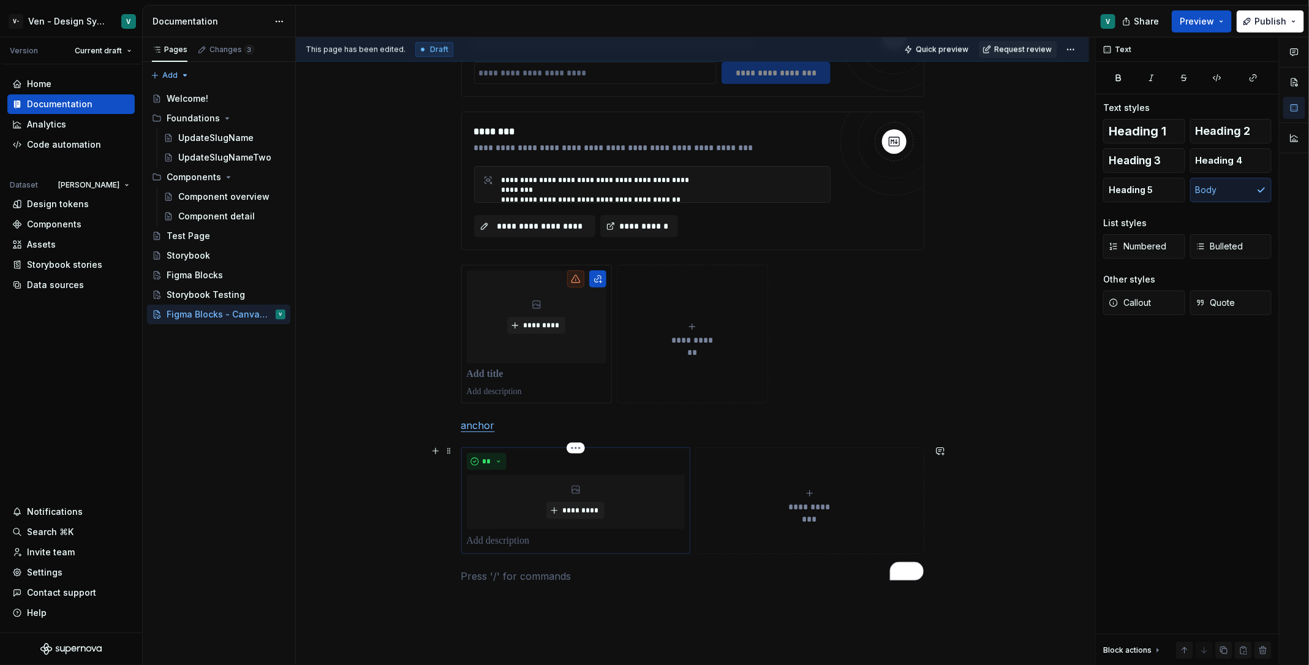
click at [617, 509] on div "*********" at bounding box center [576, 502] width 218 height 54
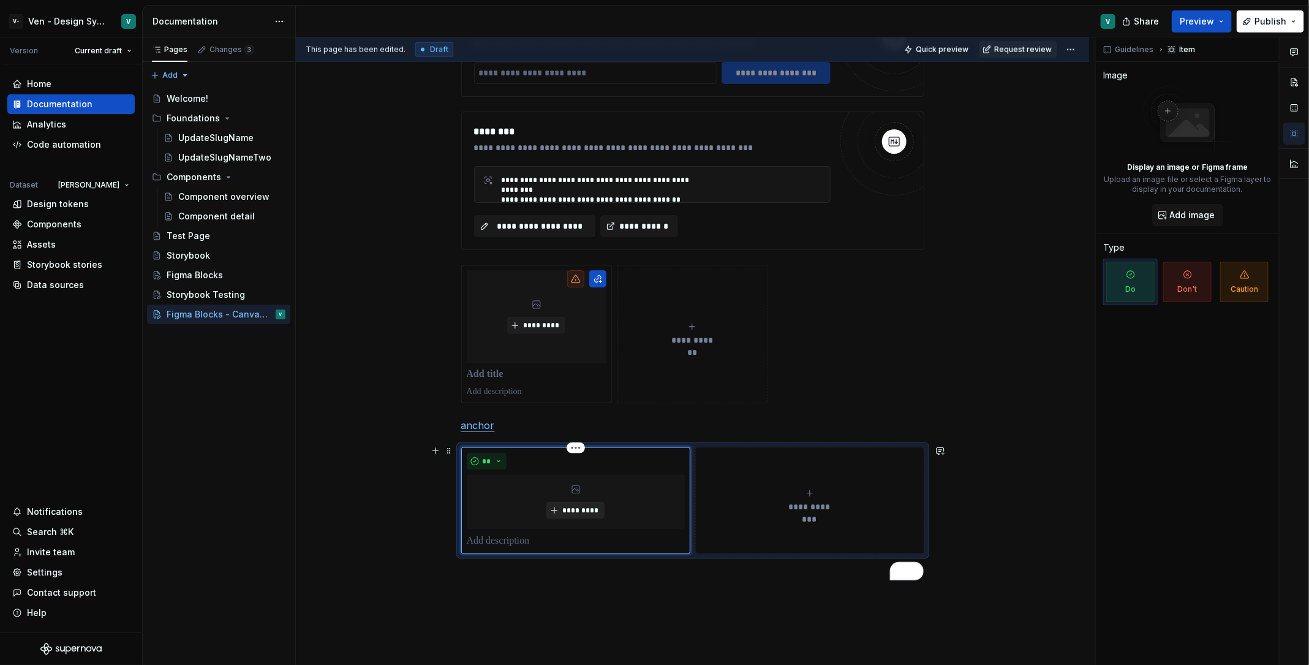
click at [587, 510] on span "*********" at bounding box center [580, 510] width 37 height 10
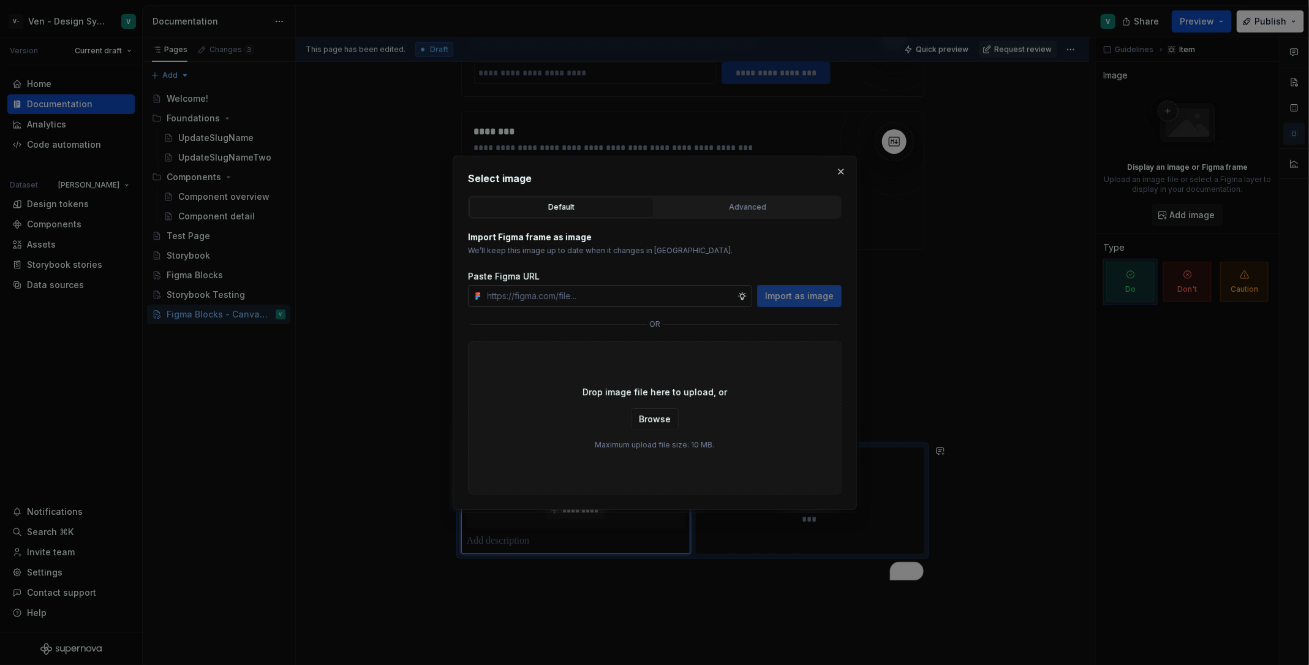
type textarea "*"
click at [653, 289] on input "text" at bounding box center [610, 296] width 255 height 22
type input "[URL][DOMAIN_NAME]"
click at [790, 297] on span "Import as image" at bounding box center [799, 296] width 69 height 12
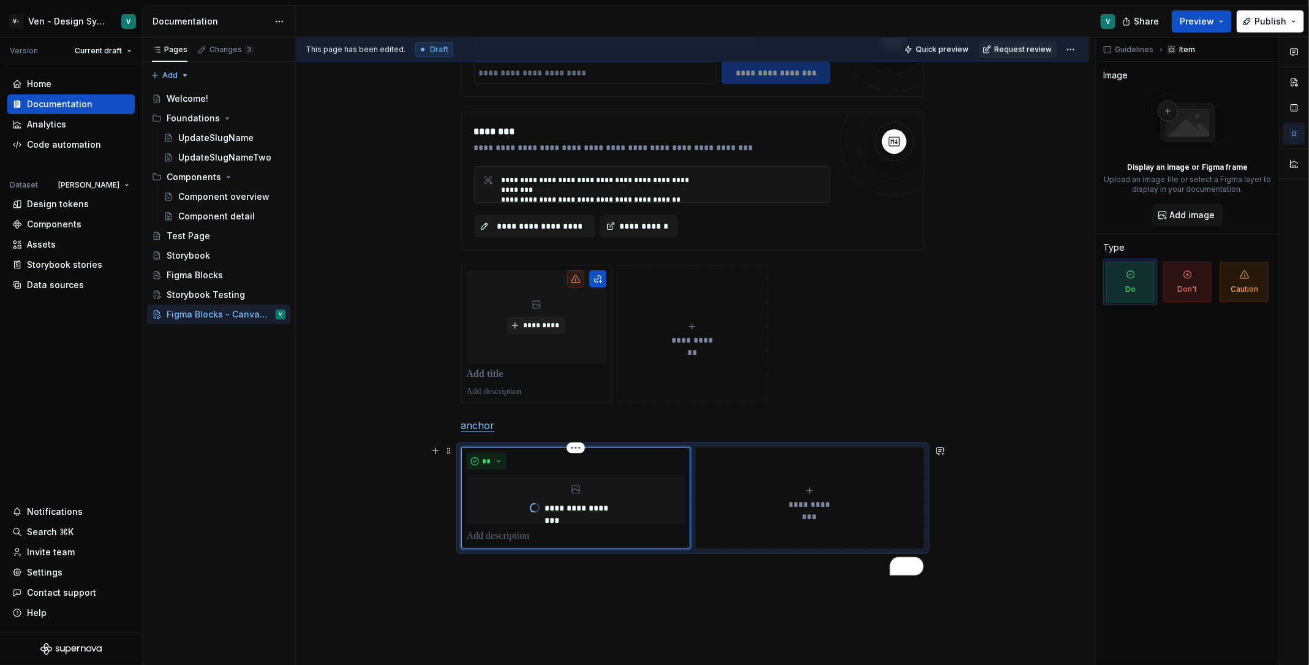
type textarea "*"
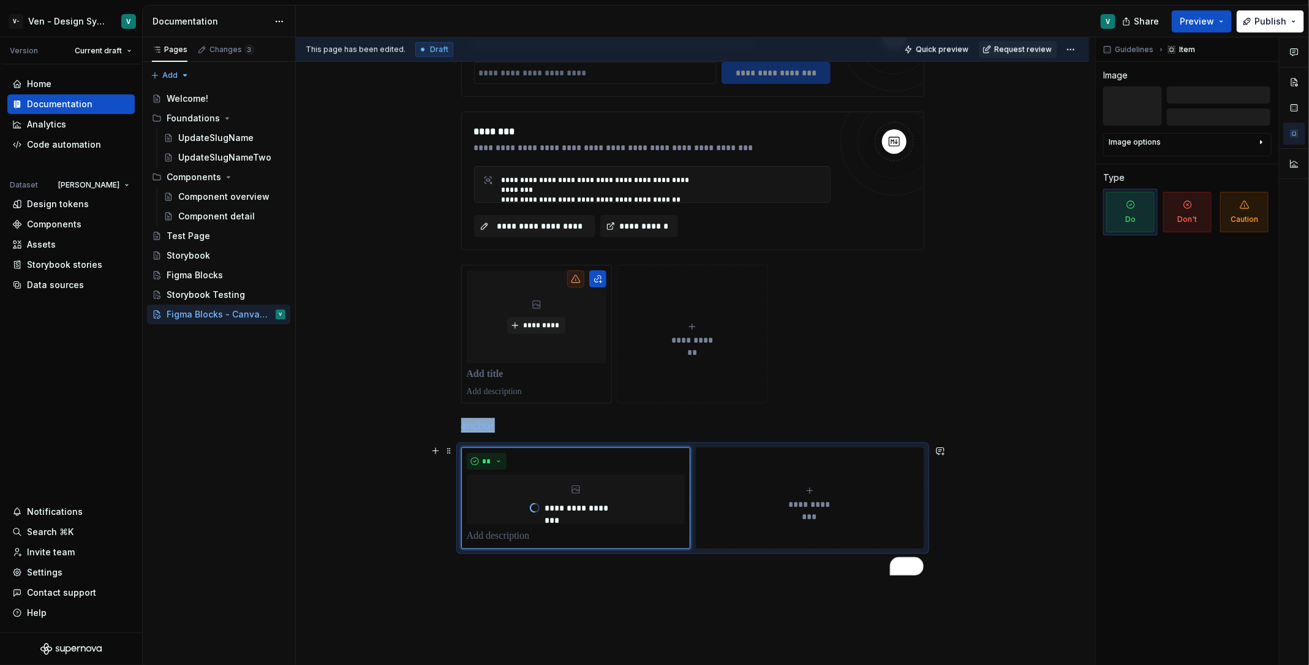
click at [808, 498] on span "**********" at bounding box center [810, 504] width 56 height 12
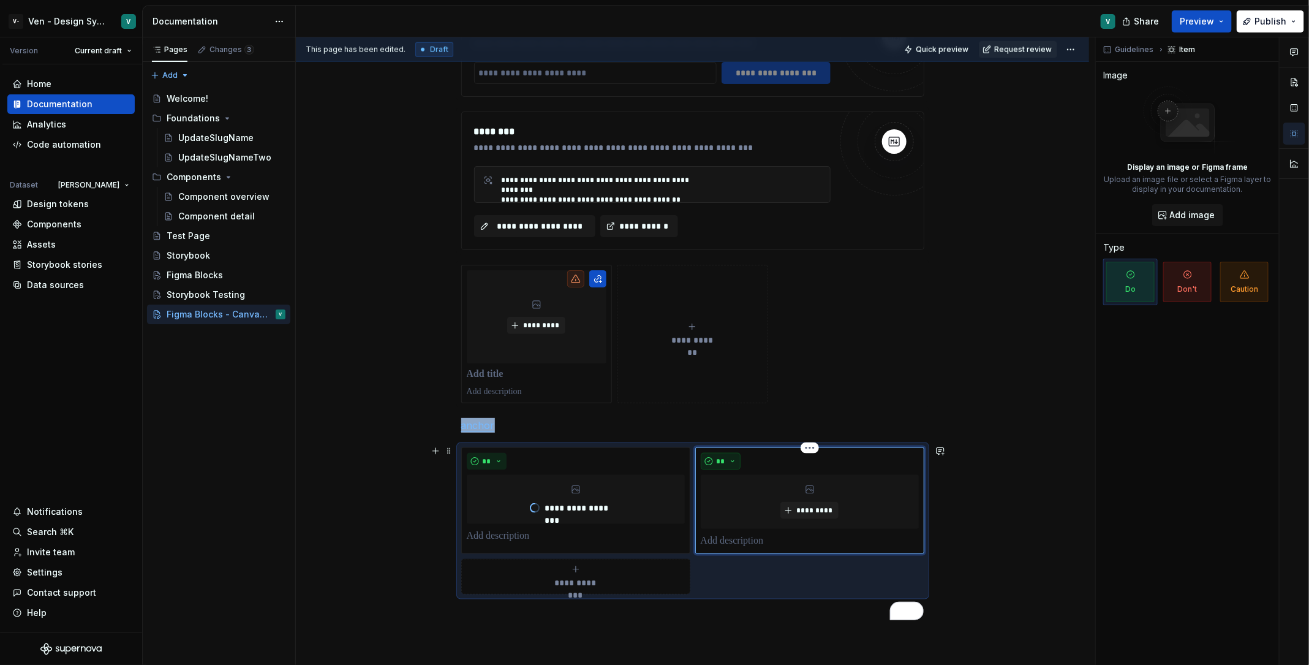
click at [726, 456] on span "**" at bounding box center [721, 461] width 10 height 10
click at [751, 501] on div "Don't" at bounding box center [752, 501] width 23 height 12
click at [815, 517] on div "*********" at bounding box center [810, 502] width 218 height 54
click at [819, 509] on span "*********" at bounding box center [814, 510] width 37 height 10
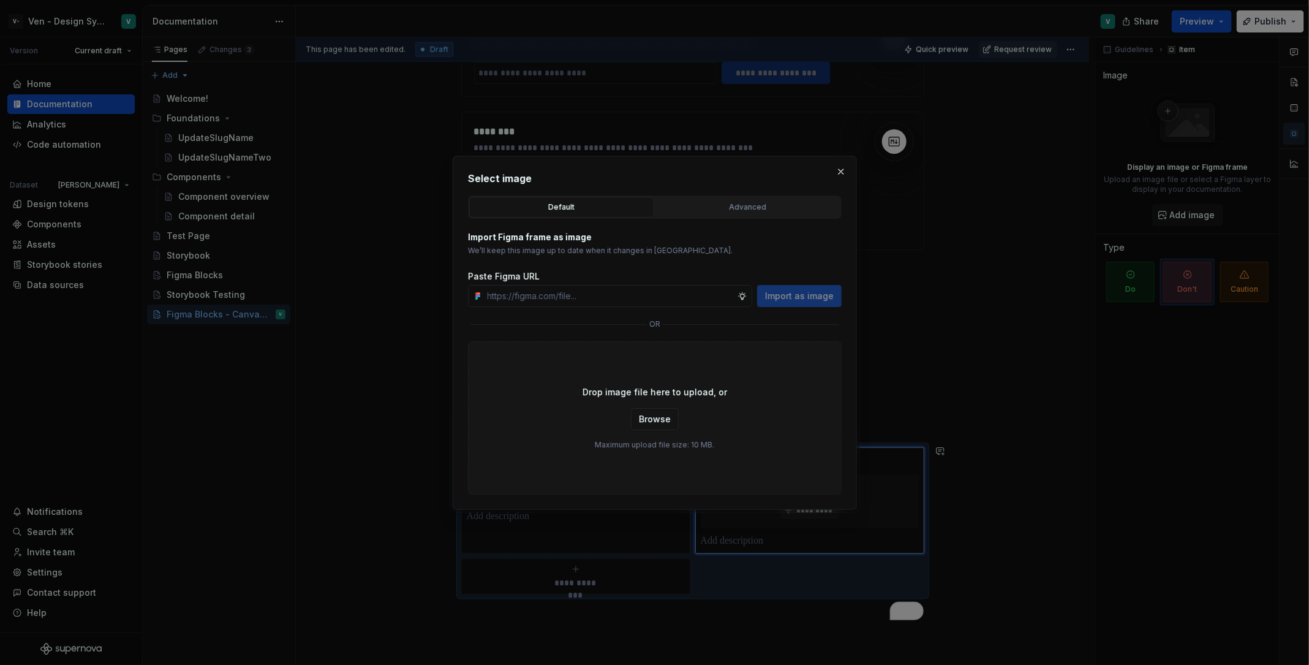
type input "[URL][DOMAIN_NAME]"
click at [803, 287] on button "Import as image" at bounding box center [799, 296] width 85 height 22
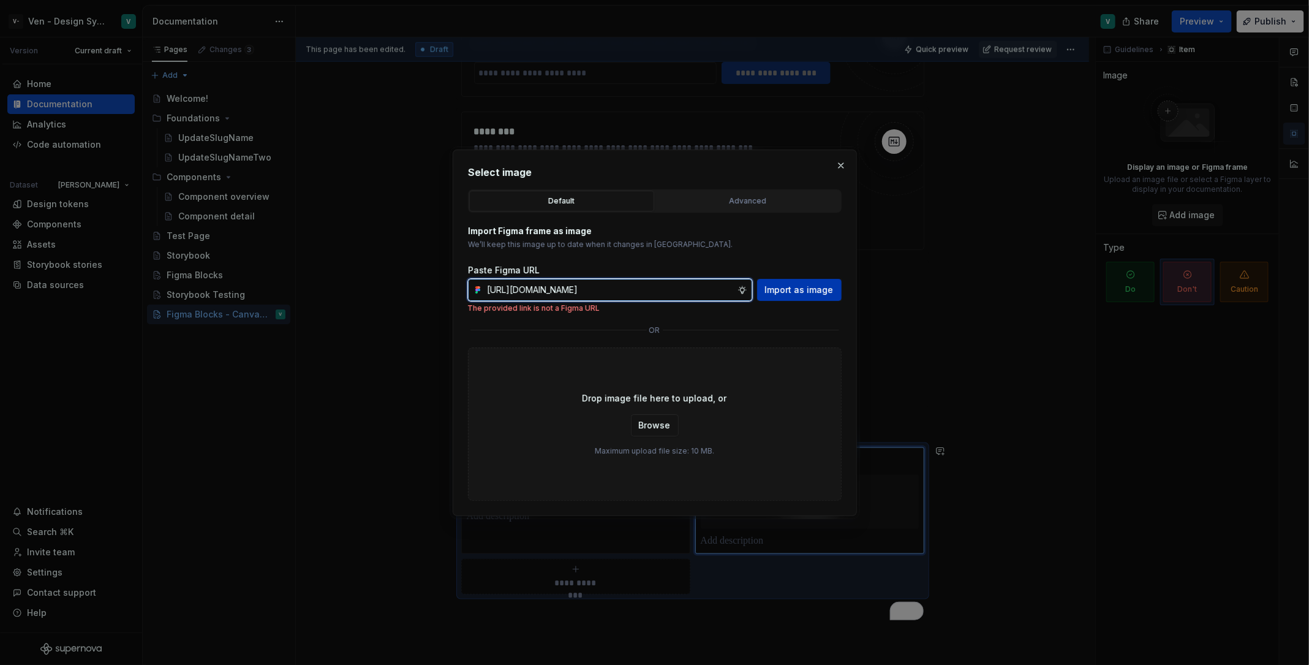
scroll to position [0, 760]
click at [814, 289] on span "Import as image" at bounding box center [799, 290] width 69 height 12
click at [683, 289] on input "[URL][DOMAIN_NAME]" at bounding box center [610, 290] width 255 height 22
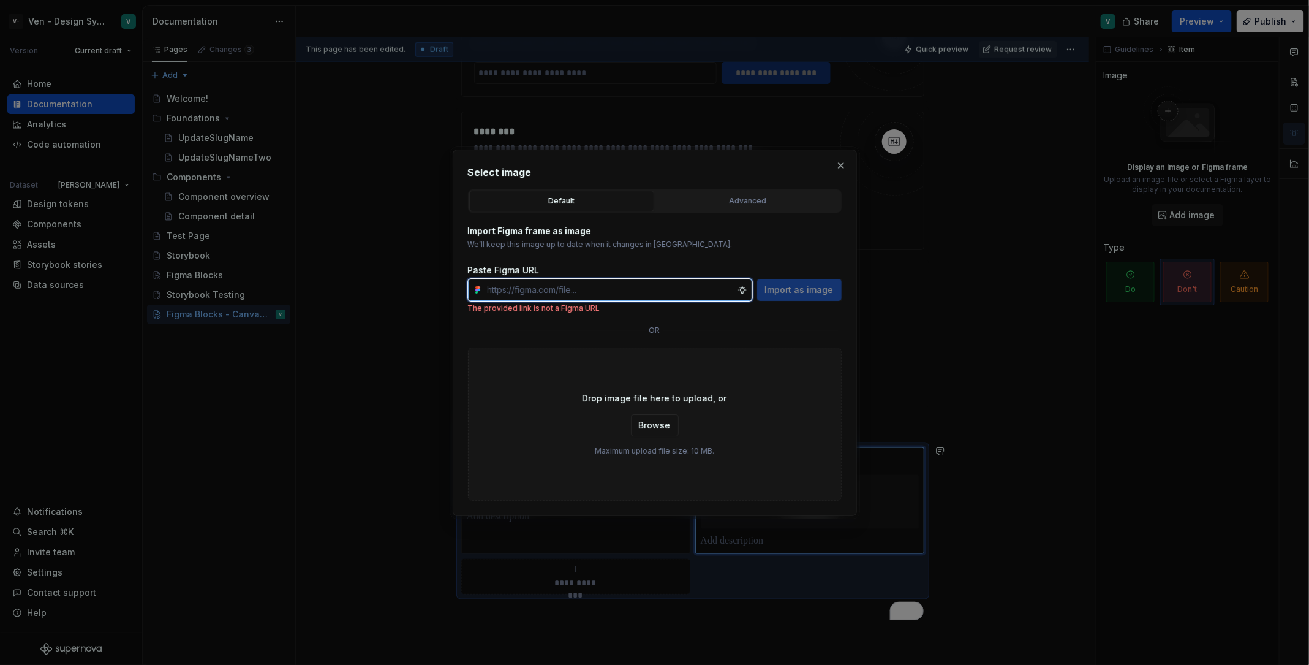
scroll to position [0, 0]
click at [744, 192] on button "Advanced" at bounding box center [748, 201] width 185 height 21
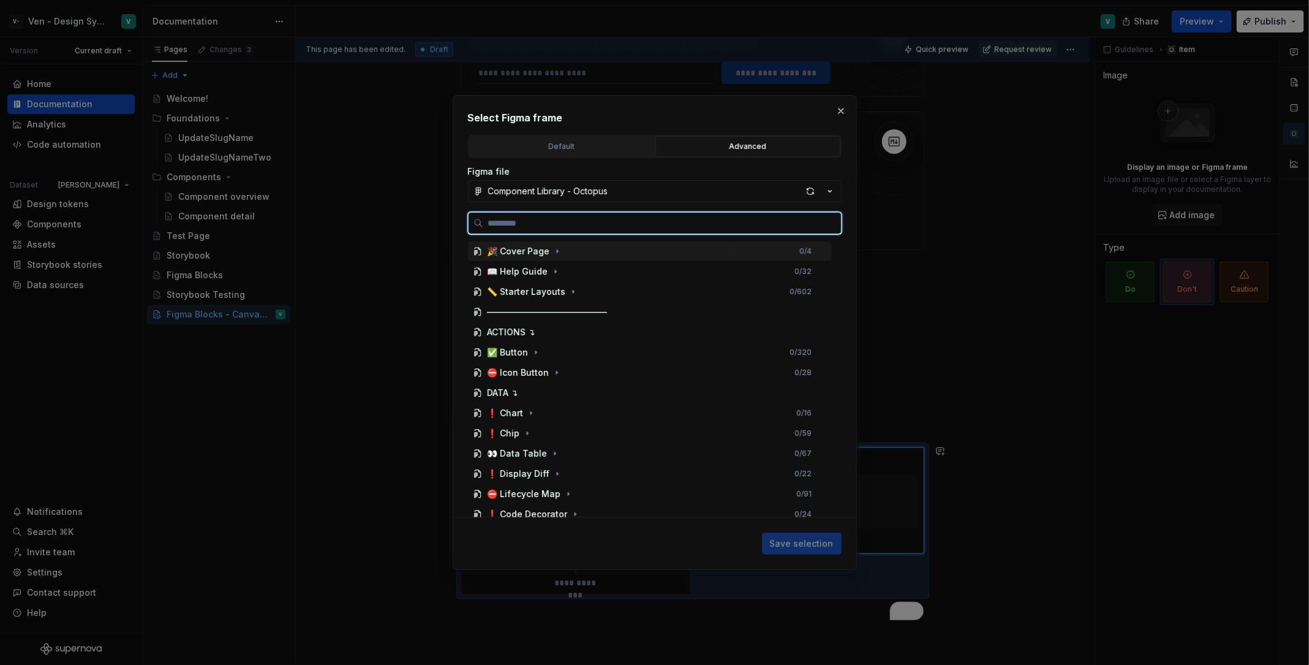
click at [562, 249] on div "🎉 Cover Page 0 / 4" at bounding box center [650, 251] width 364 height 20
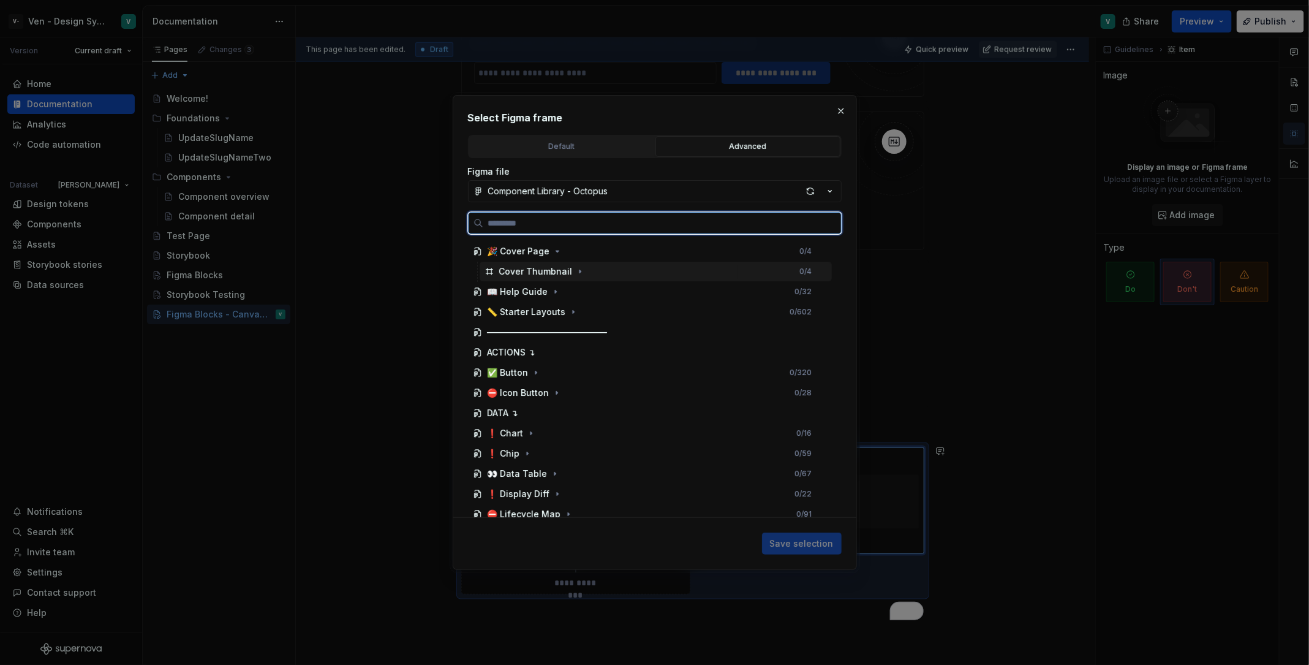
click at [564, 265] on div "Cover Thumbnail" at bounding box center [536, 271] width 74 height 12
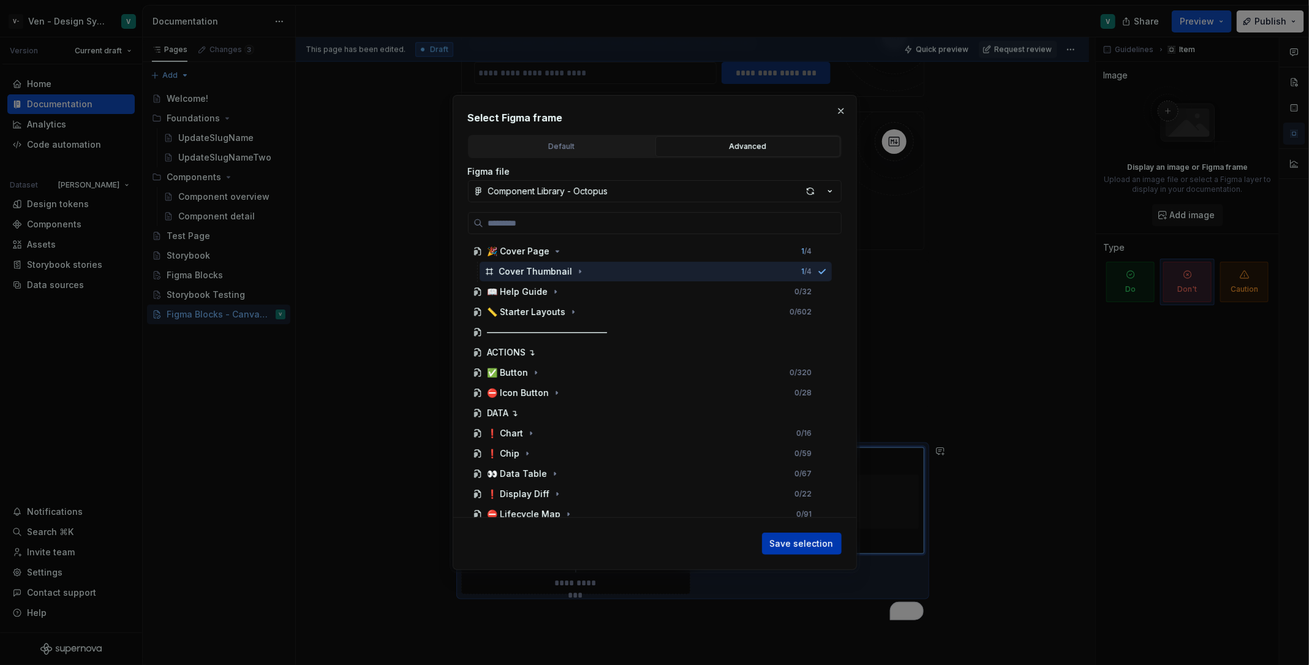
click at [822, 541] on span "Save selection" at bounding box center [802, 543] width 64 height 12
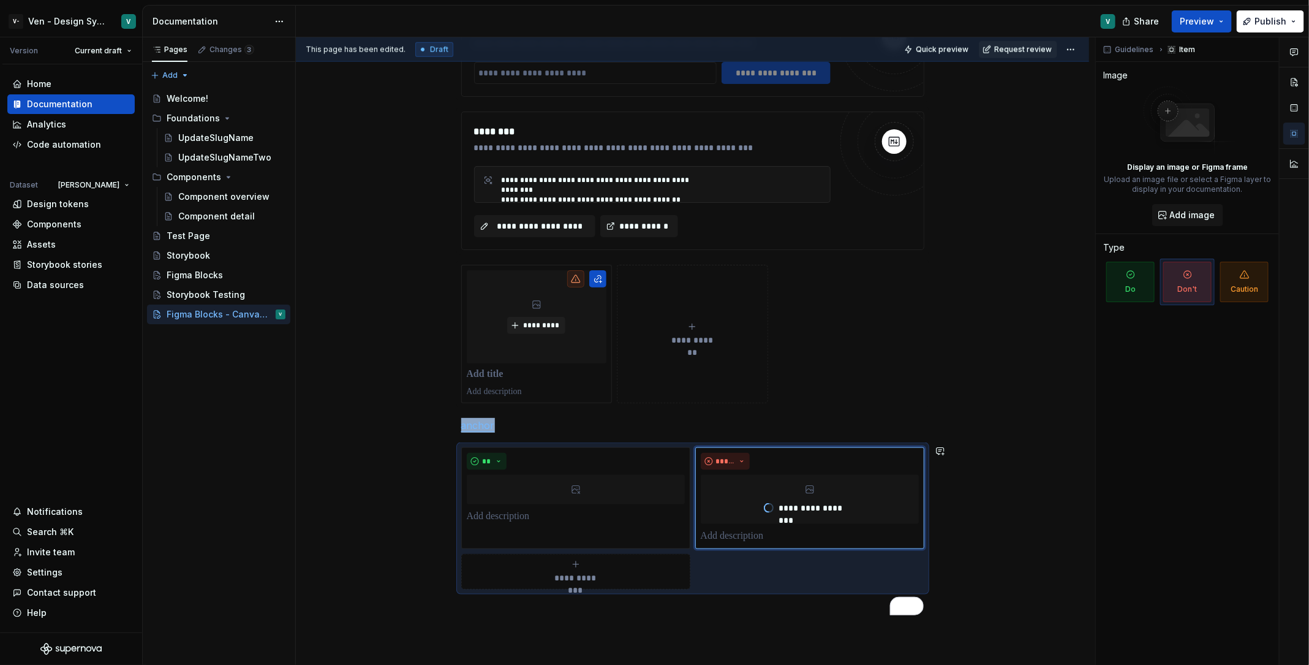
click at [1076, 425] on div "**********" at bounding box center [692, 171] width 793 height 1325
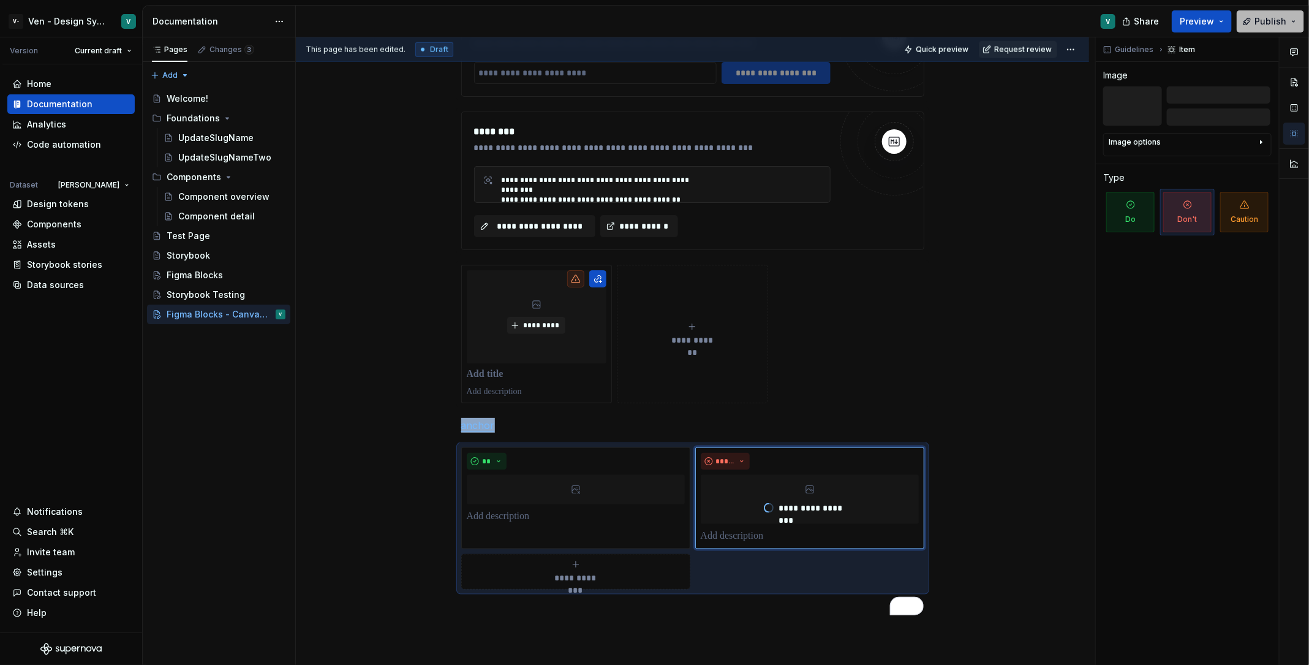
click at [1255, 23] on button "Publish" at bounding box center [1270, 21] width 67 height 22
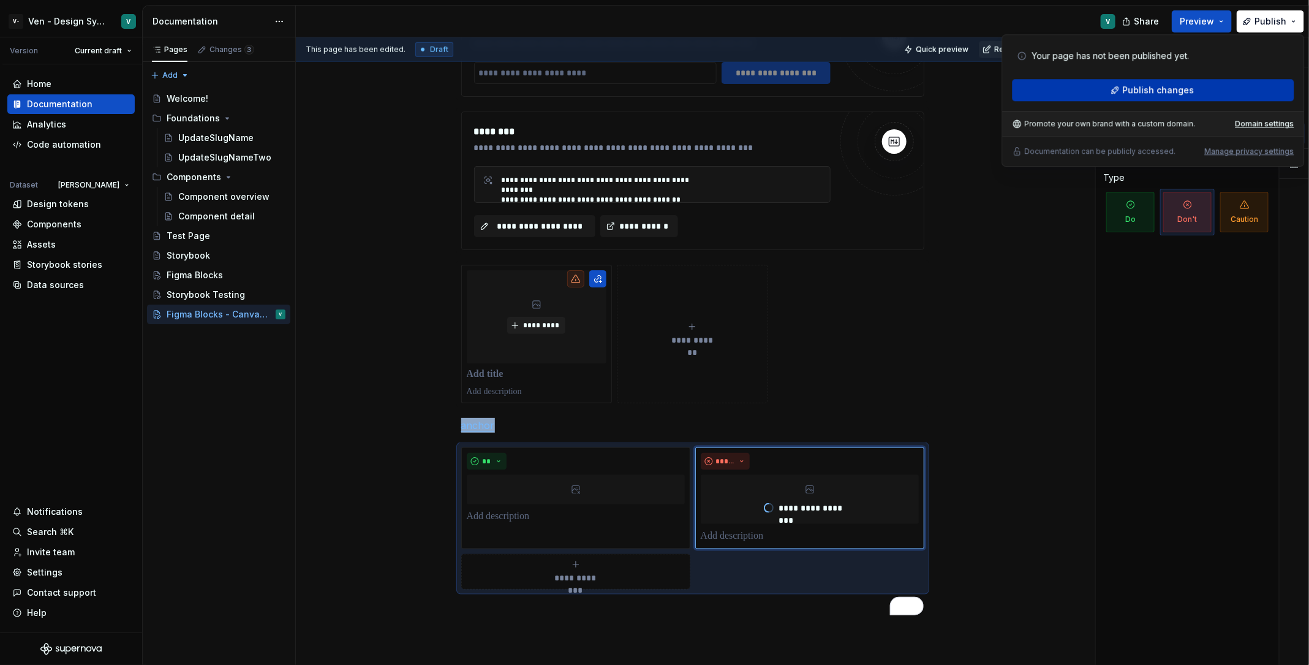
click at [1175, 85] on span "Publish changes" at bounding box center [1158, 90] width 72 height 12
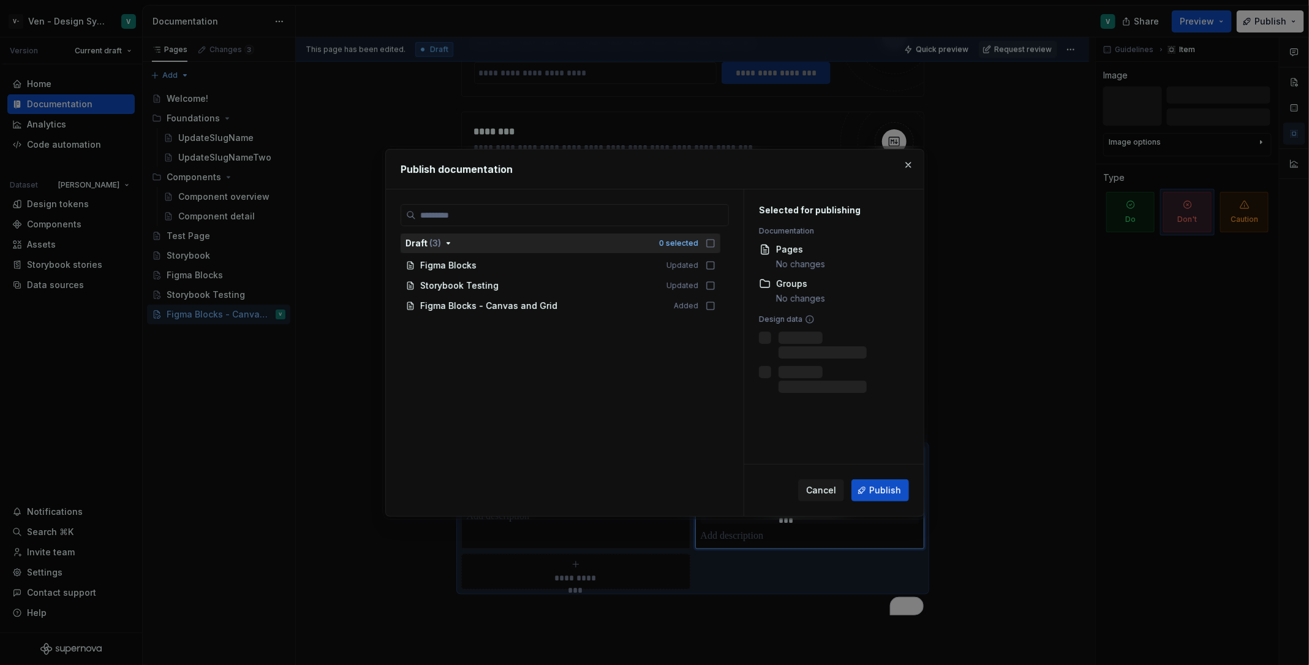
click at [720, 249] on button "Draft ( 3 ) 0 selected" at bounding box center [561, 243] width 320 height 20
click at [711, 240] on icon "button" at bounding box center [711, 243] width 10 height 10
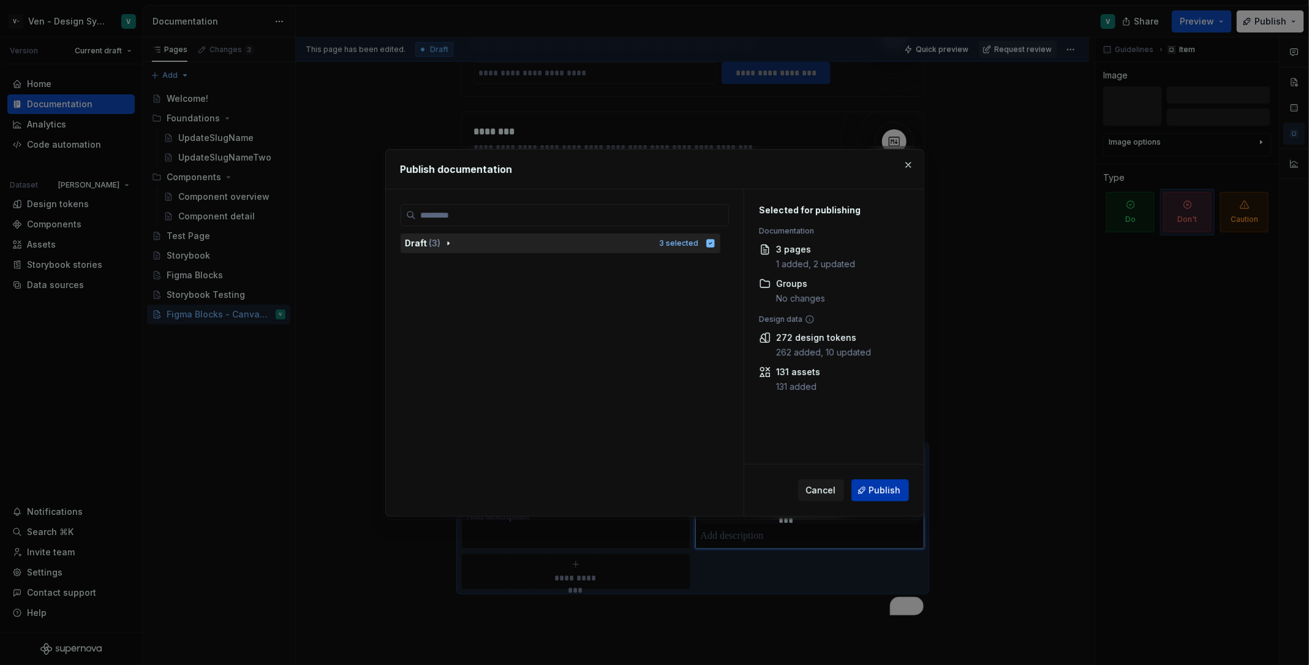
click at [890, 491] on span "Publish" at bounding box center [885, 490] width 32 height 12
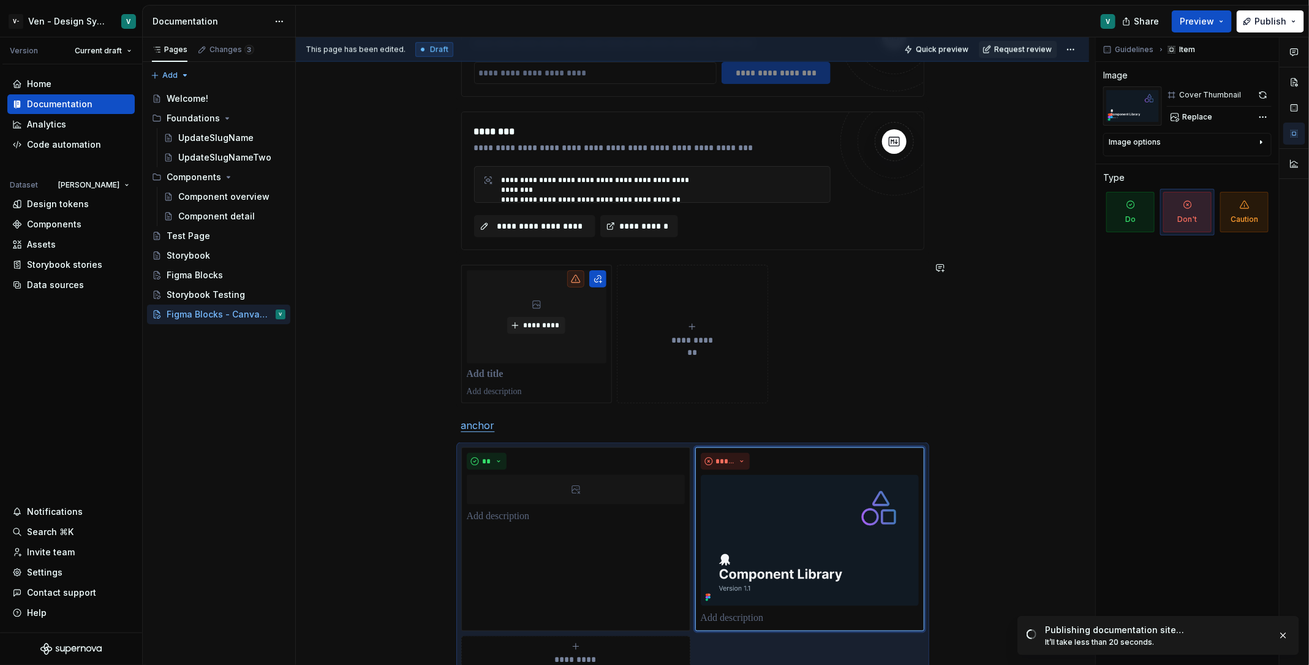
scroll to position [947, 0]
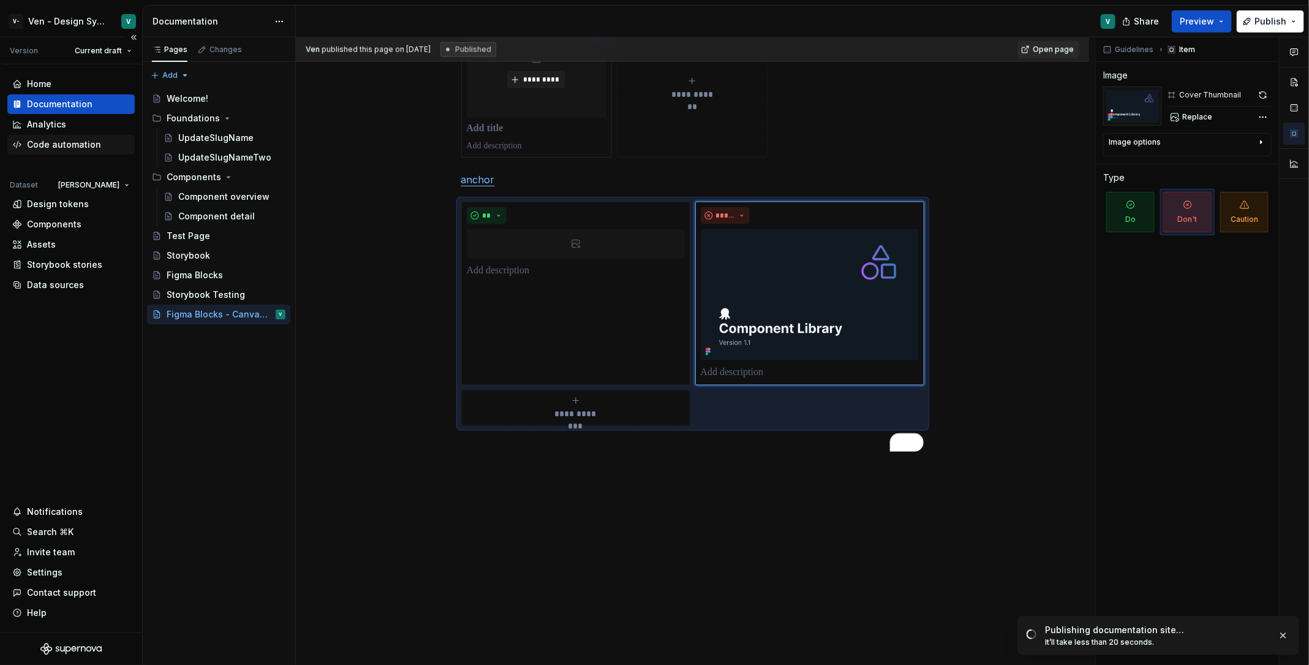
click at [96, 148] on div "Code automation" at bounding box center [64, 144] width 74 height 12
type textarea "*"
